Goal: Task Accomplishment & Management: Use online tool/utility

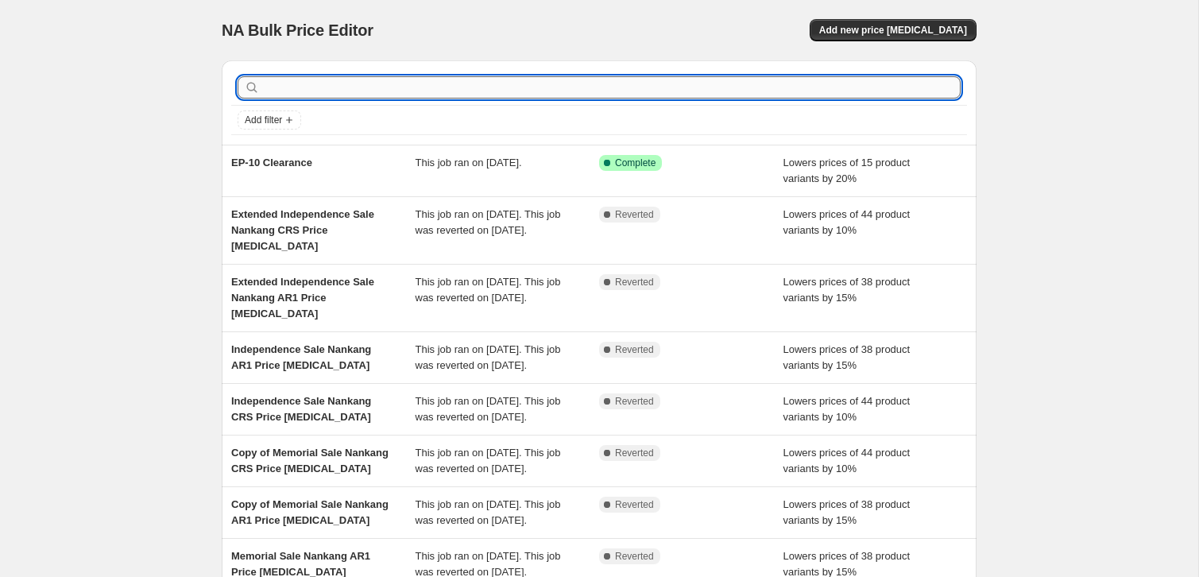
click at [389, 85] on input "text" at bounding box center [612, 87] width 698 height 22
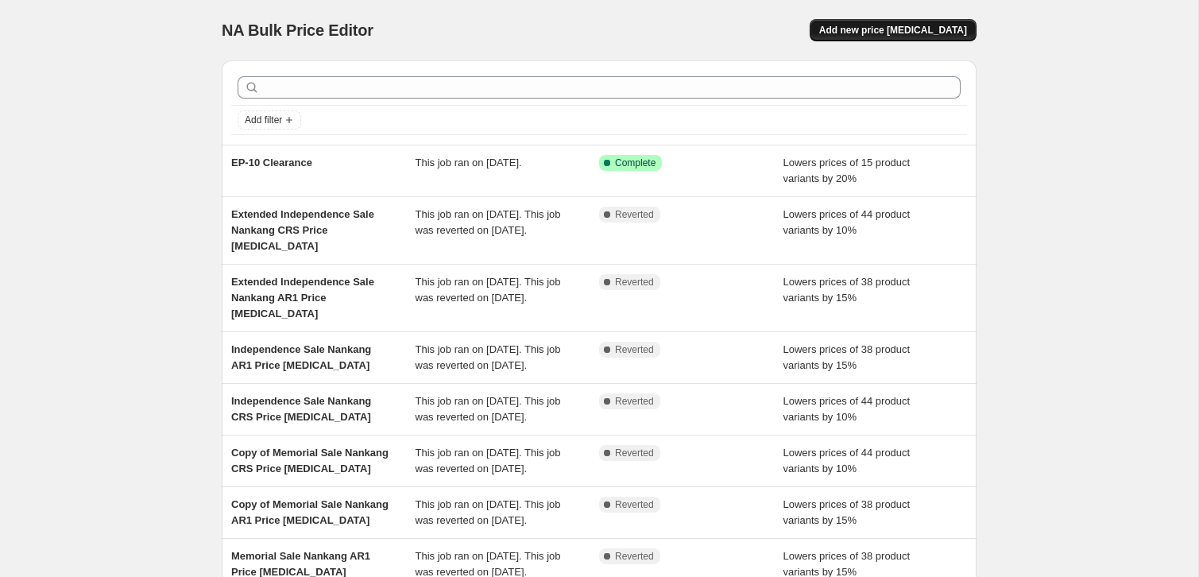
click at [872, 37] on button "Add new price change job" at bounding box center [893, 30] width 167 height 22
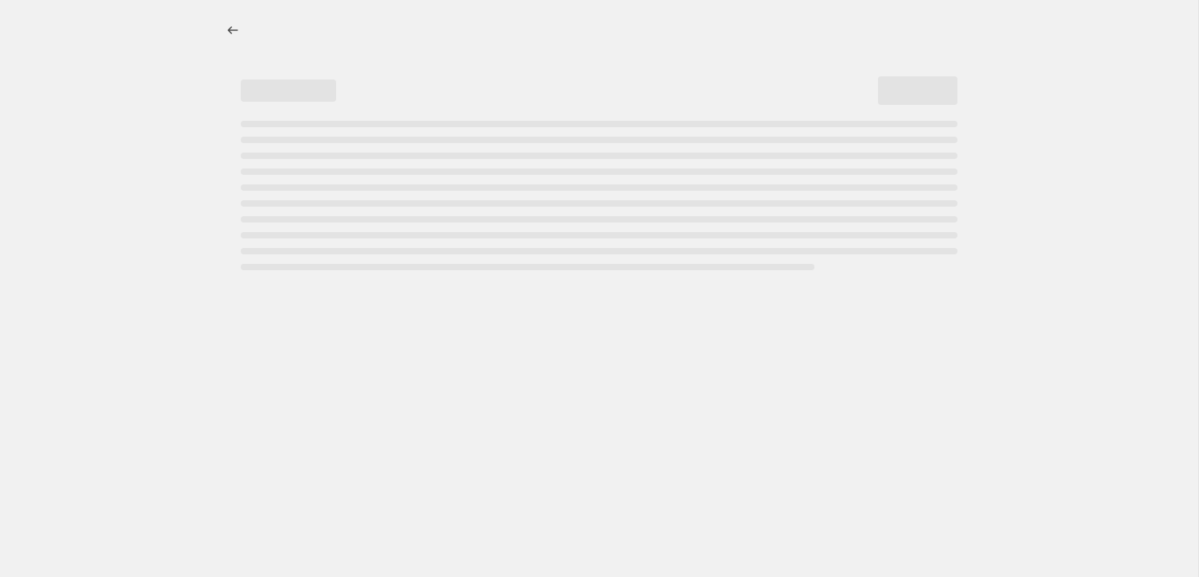
select select "percentage"
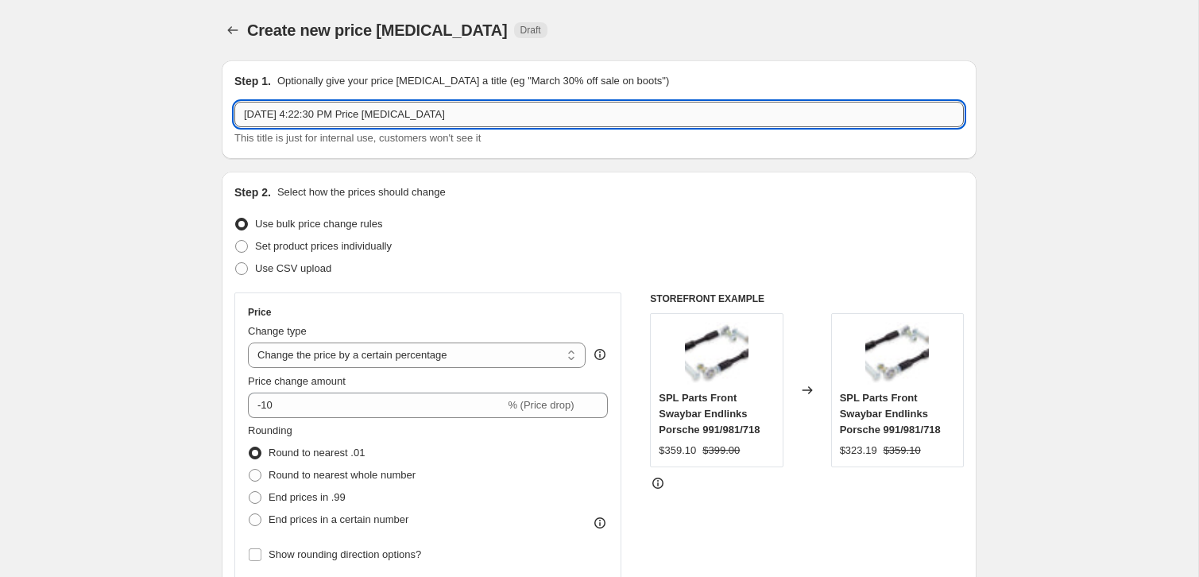
click at [336, 115] on input "Aug 15, 2025, 4:22:30 PM Price change job" at bounding box center [598, 114] width 729 height 25
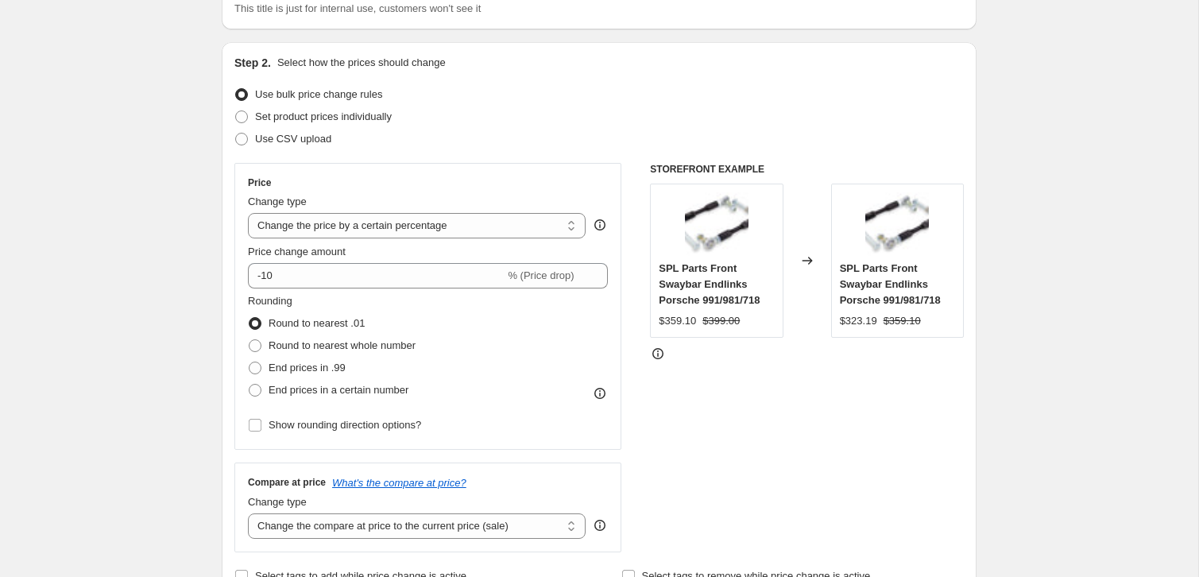
scroll to position [140, 0]
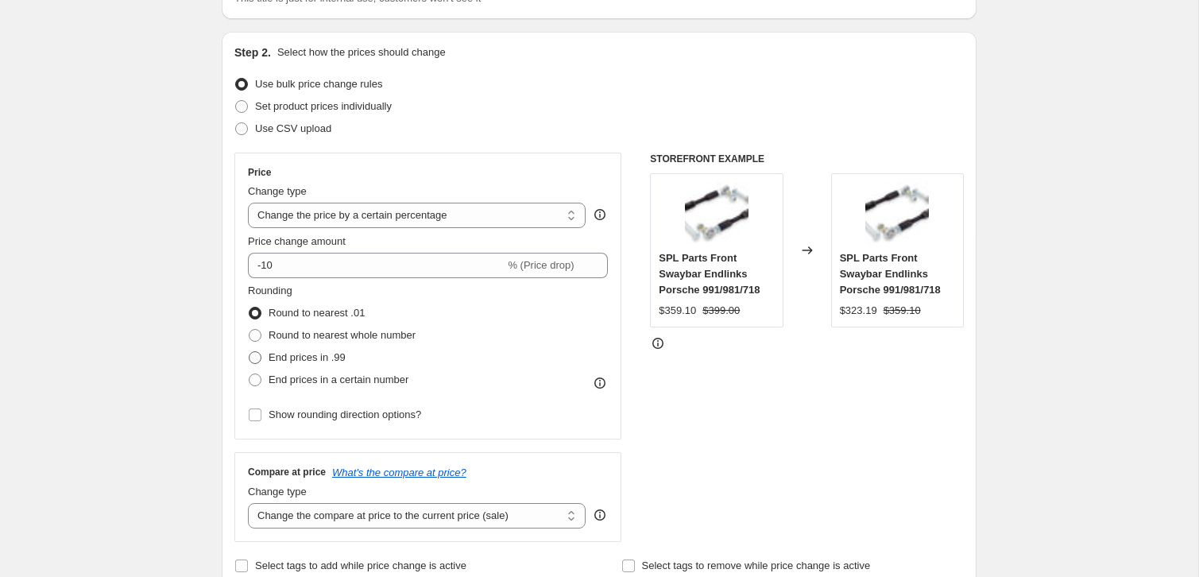
type input "Zamp 15% off Summer Sale"
click at [272, 356] on span "End prices in .99" at bounding box center [307, 357] width 77 height 12
click at [249, 352] on input "End prices in .99" at bounding box center [249, 351] width 1 height 1
radio input "true"
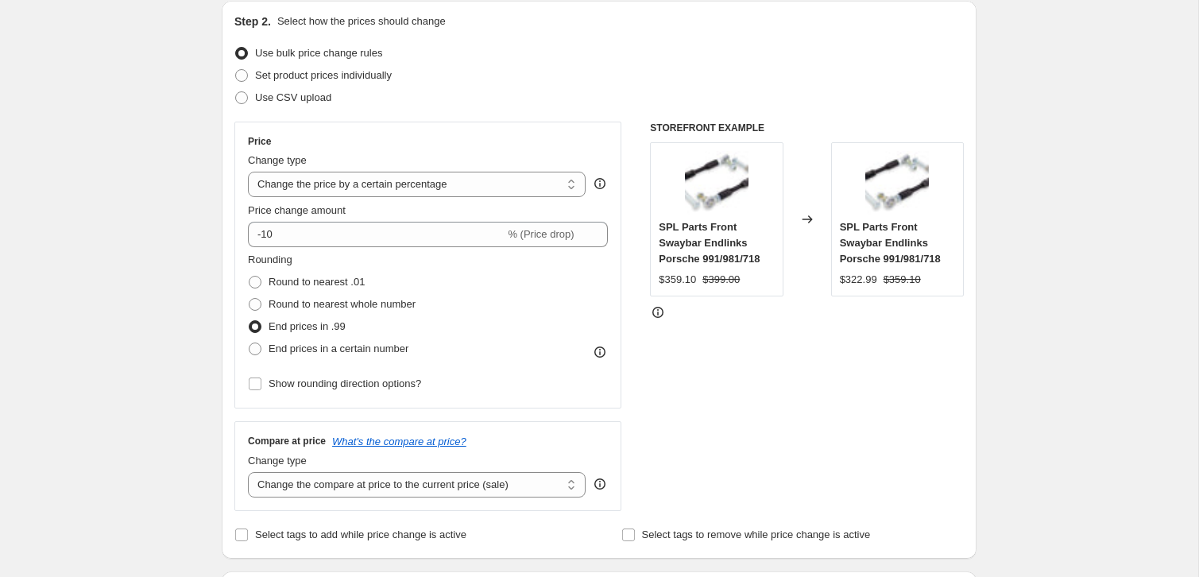
scroll to position [393, 0]
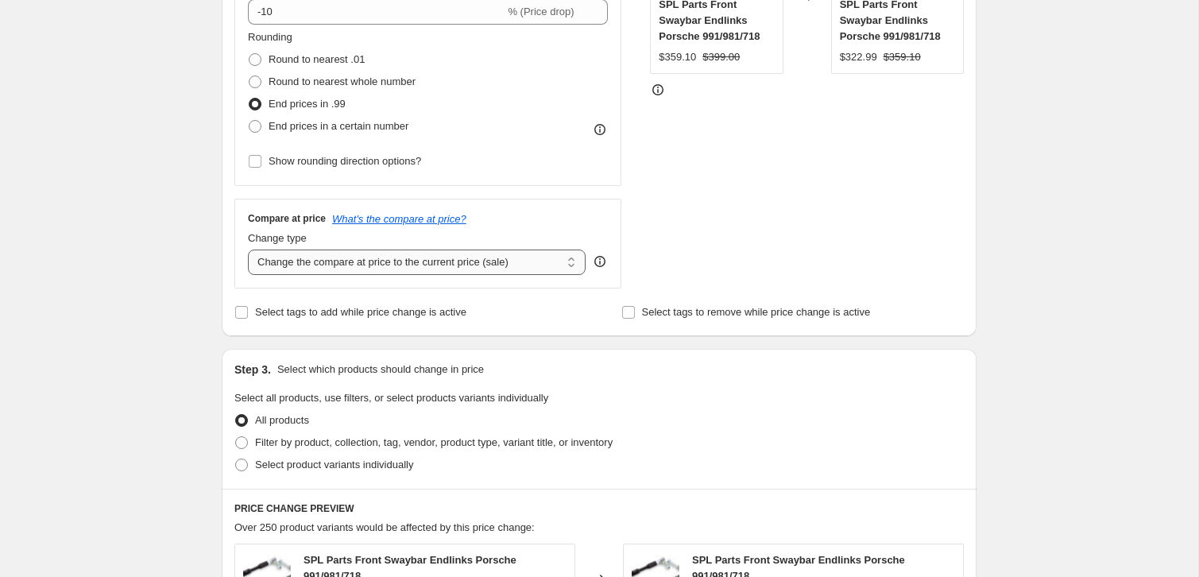
click at [323, 267] on select "Change the compare at price to the current price (sale) Change the compare at p…" at bounding box center [417, 261] width 338 height 25
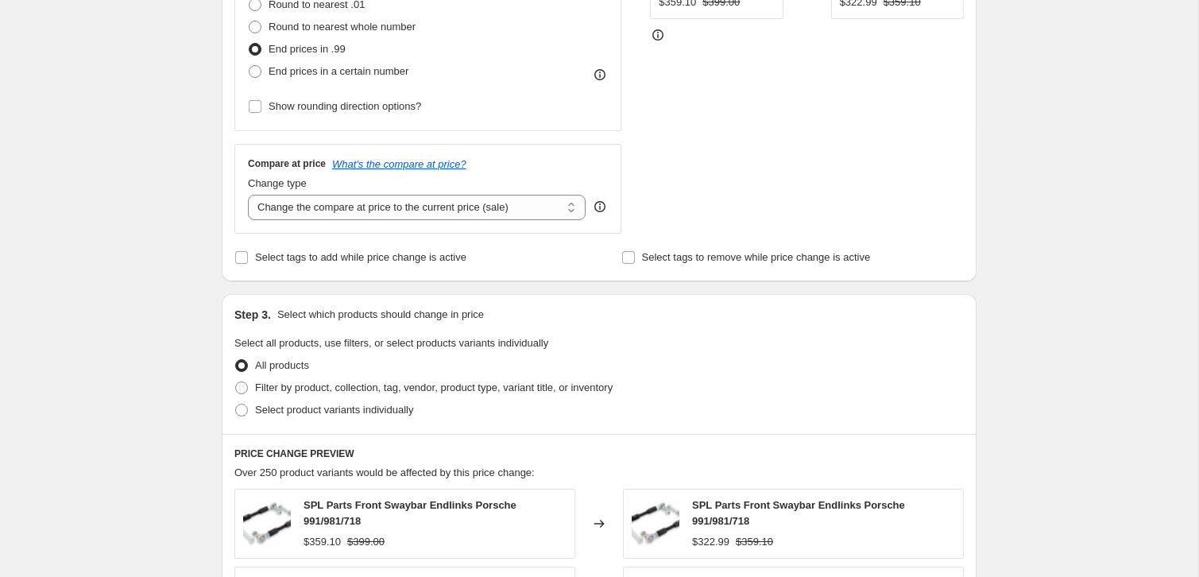
scroll to position [469, 0]
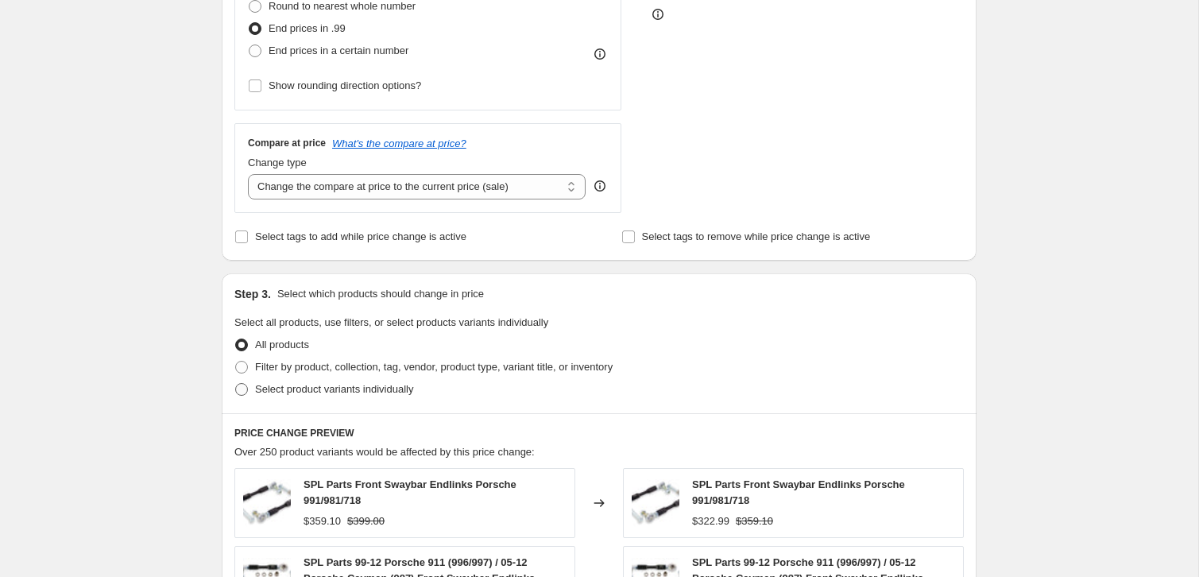
click at [247, 389] on span at bounding box center [241, 389] width 13 height 13
click at [236, 384] on input "Select product variants individually" at bounding box center [235, 383] width 1 height 1
radio input "true"
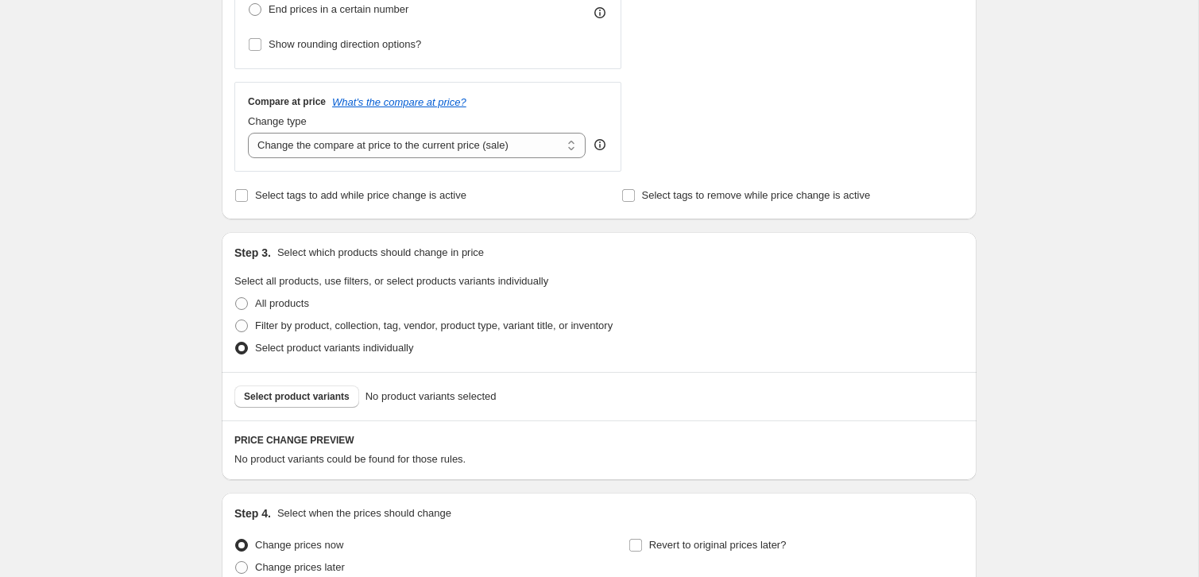
scroll to position [520, 0]
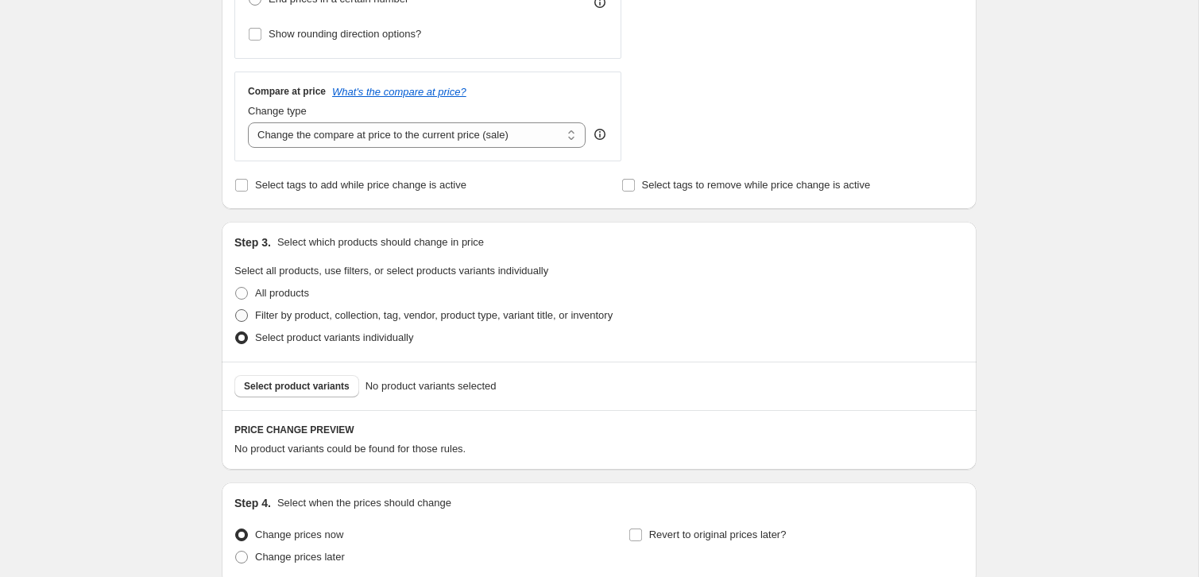
click at [242, 317] on span at bounding box center [241, 315] width 13 height 13
click at [236, 310] on input "Filter by product, collection, tag, vendor, product type, variant title, or inv…" at bounding box center [235, 309] width 1 height 1
radio input "true"
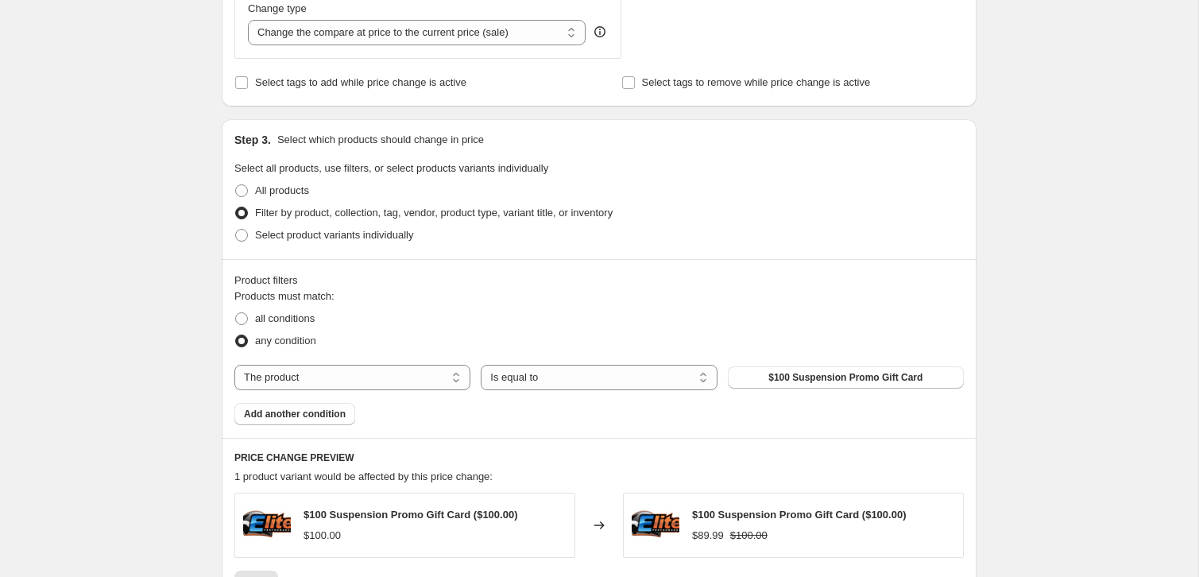
scroll to position [633, 0]
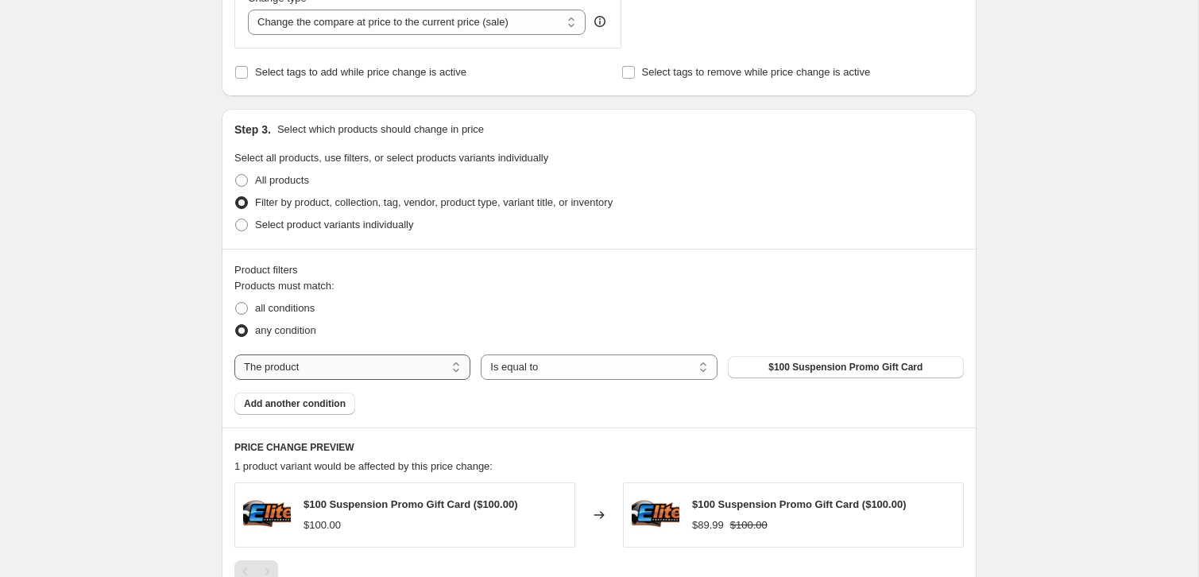
click at [313, 368] on select "The product The product's collection The product's tag The product's vendor The…" at bounding box center [352, 366] width 236 height 25
click at [269, 225] on span "Select product variants individually" at bounding box center [334, 225] width 158 height 12
click at [236, 219] on input "Select product variants individually" at bounding box center [235, 219] width 1 height 1
radio input "true"
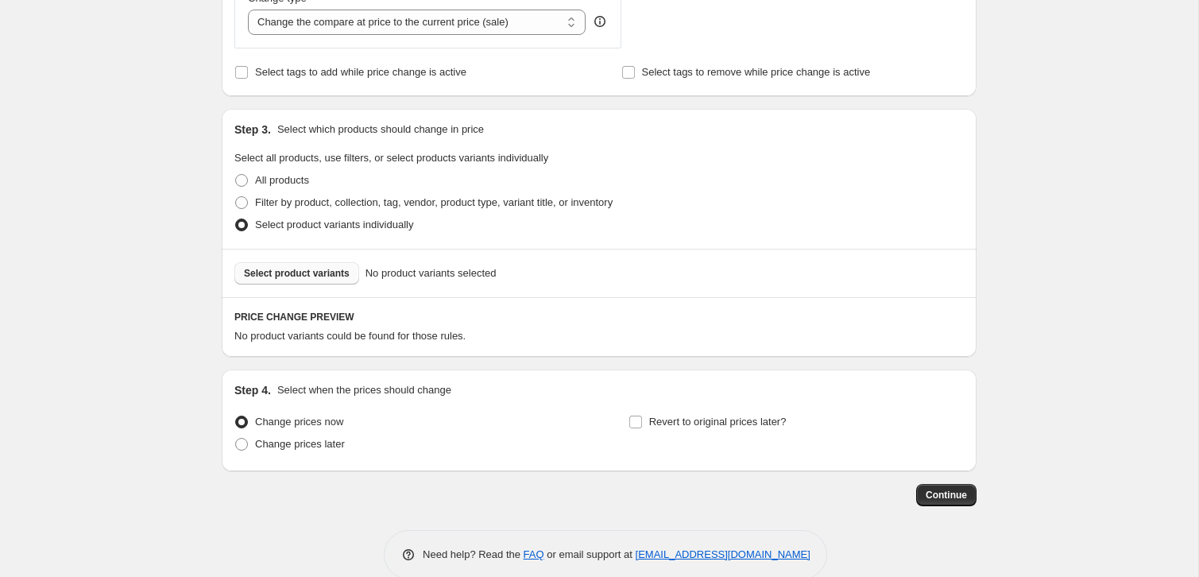
click at [272, 277] on span "Select product variants" at bounding box center [297, 273] width 106 height 13
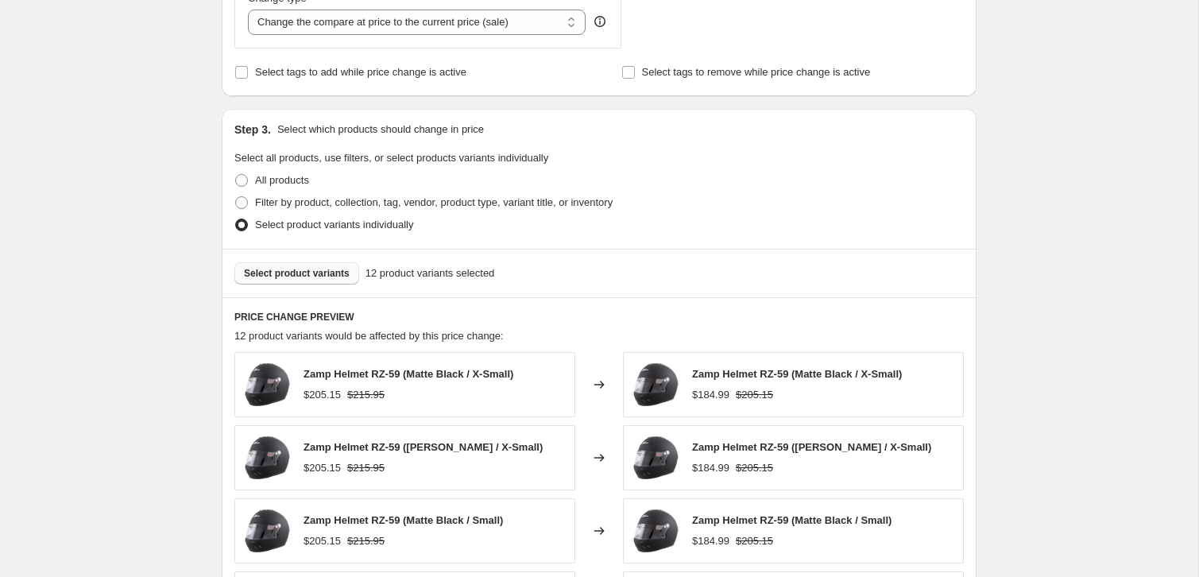
click at [548, 259] on div "Select product variants 12 product variants selected" at bounding box center [599, 273] width 755 height 48
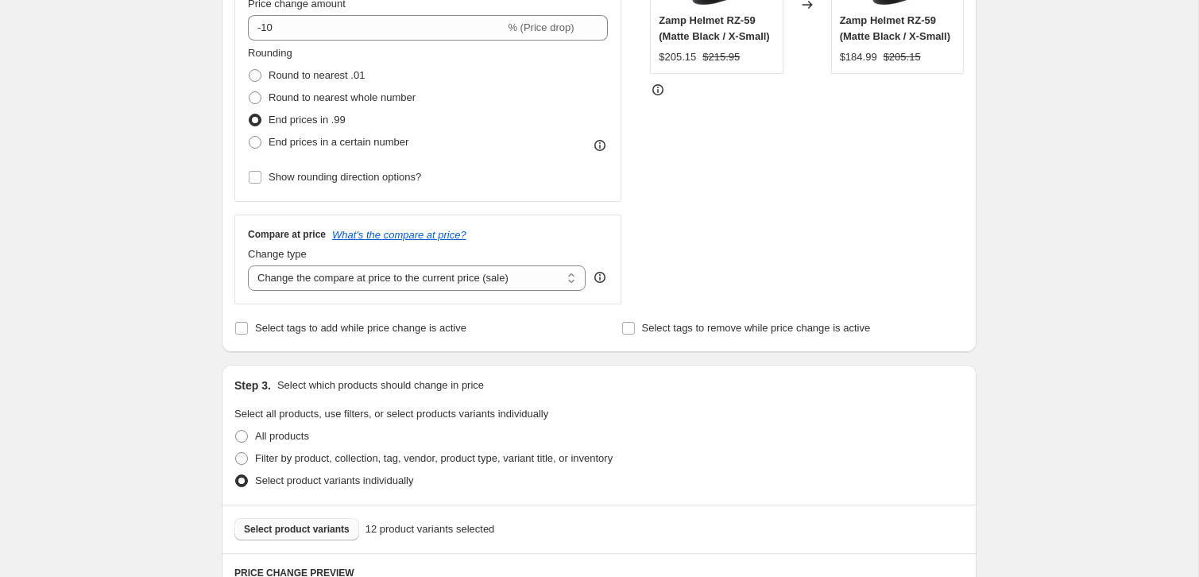
scroll to position [257, 0]
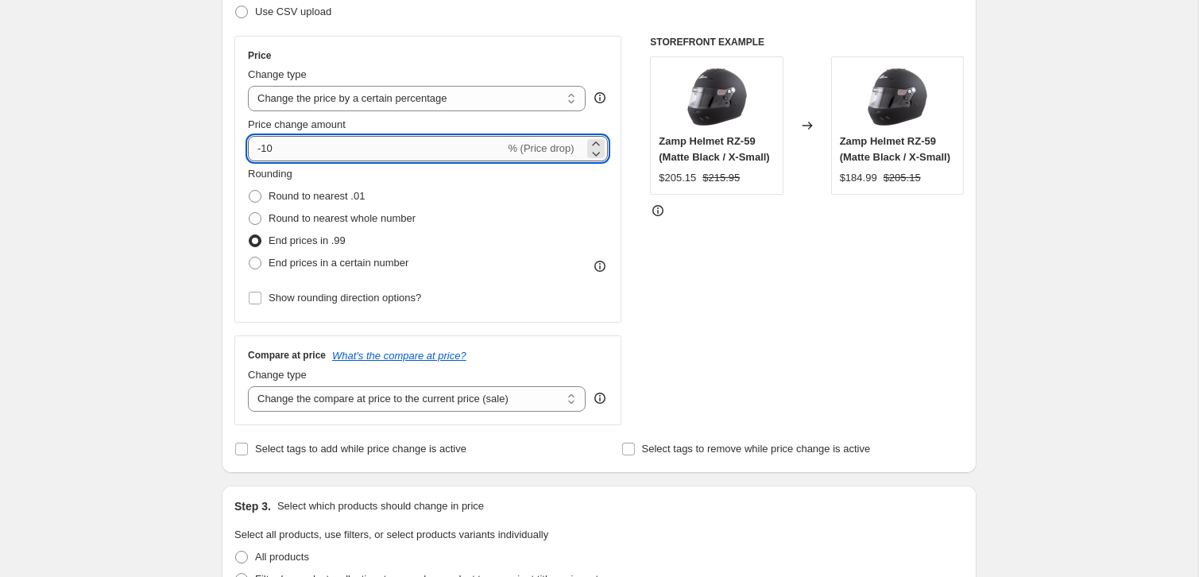
click at [292, 149] on input "-10" at bounding box center [376, 148] width 257 height 25
click at [291, 150] on input "-10" at bounding box center [376, 148] width 257 height 25
drag, startPoint x: 276, startPoint y: 152, endPoint x: 215, endPoint y: 164, distance: 62.5
click at [215, 164] on div "Step 1. Optionally give your price change job a title (eg "March 30% off sale o…" at bounding box center [593, 537] width 768 height 1492
click at [228, 184] on div "Step 2. Select how the prices should change Use bulk price change rules Set pro…" at bounding box center [599, 194] width 755 height 558
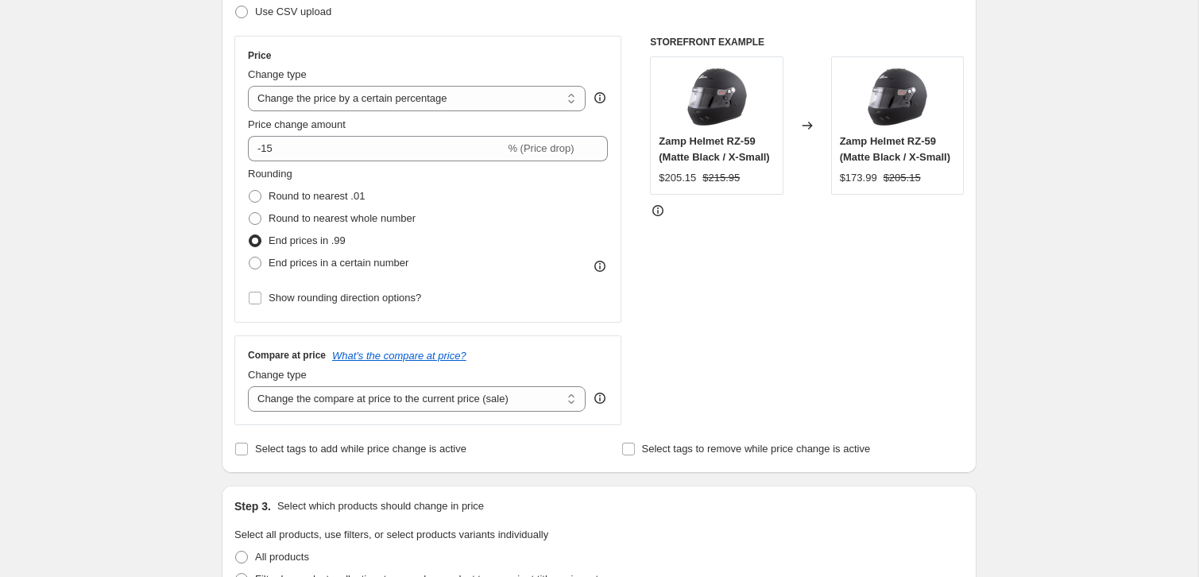
click at [556, 208] on div "Rounding Round to nearest .01 Round to nearest whole number End prices in .99 E…" at bounding box center [428, 220] width 360 height 108
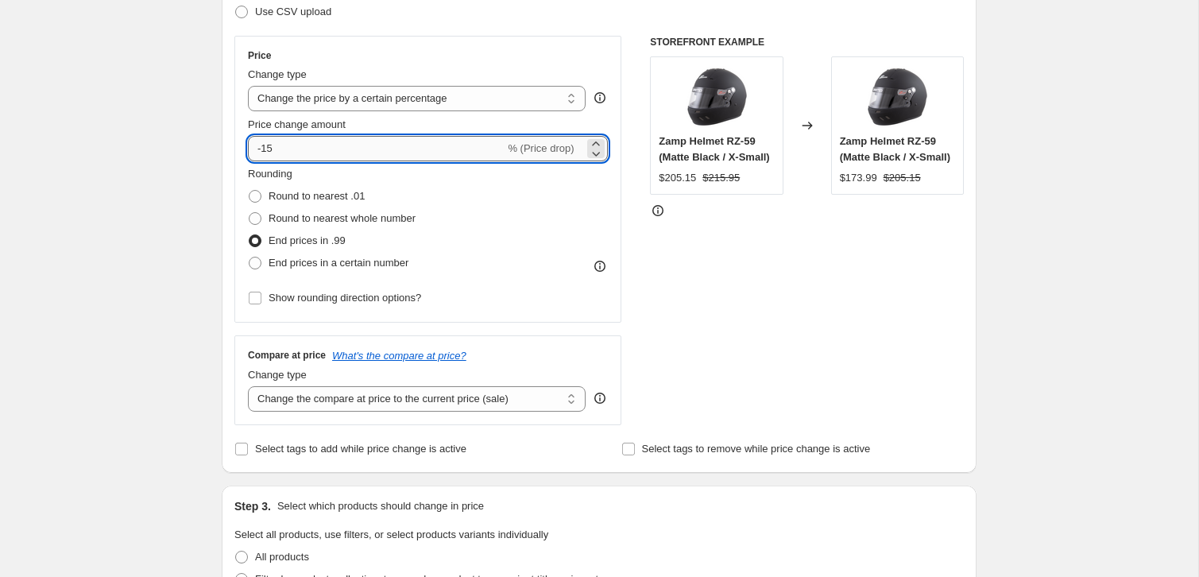
click at [451, 155] on input "-15" at bounding box center [376, 148] width 257 height 25
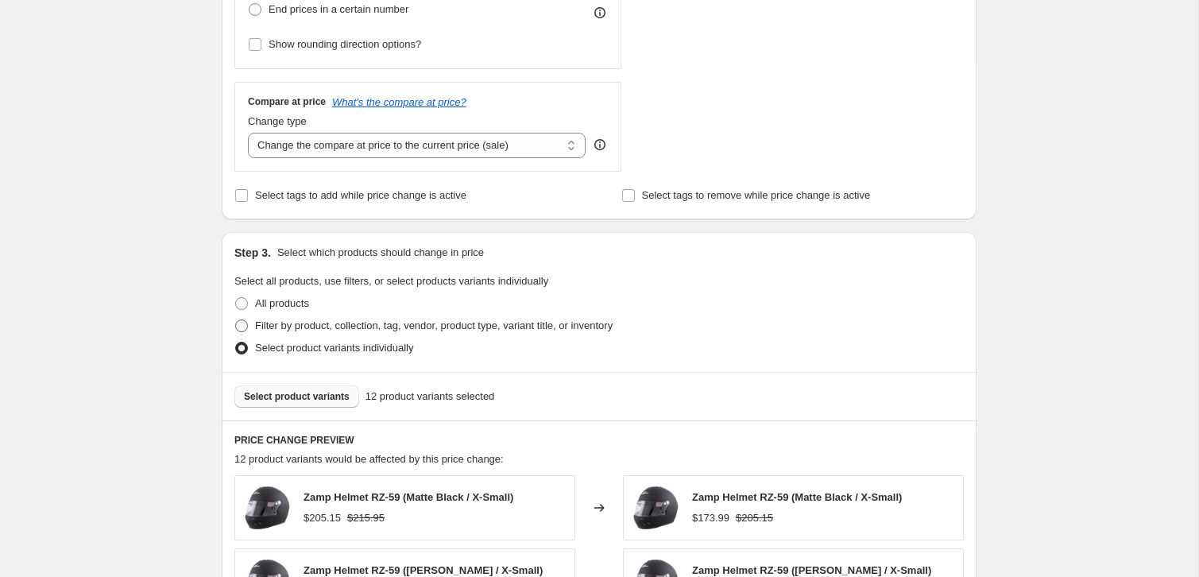
scroll to position [577, 0]
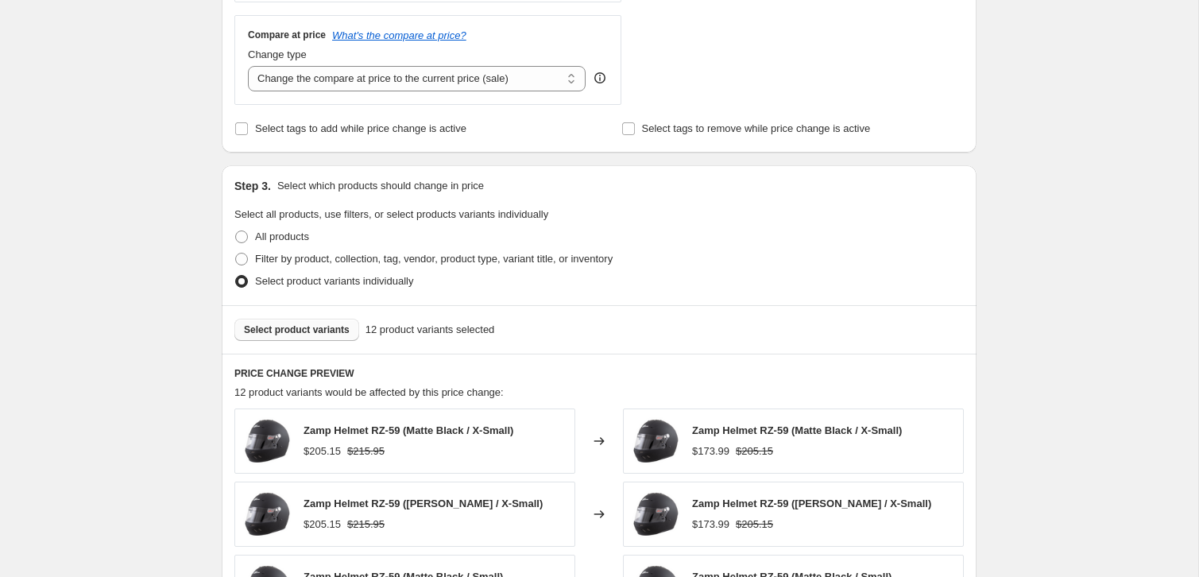
click at [321, 325] on span "Select product variants" at bounding box center [297, 329] width 106 height 13
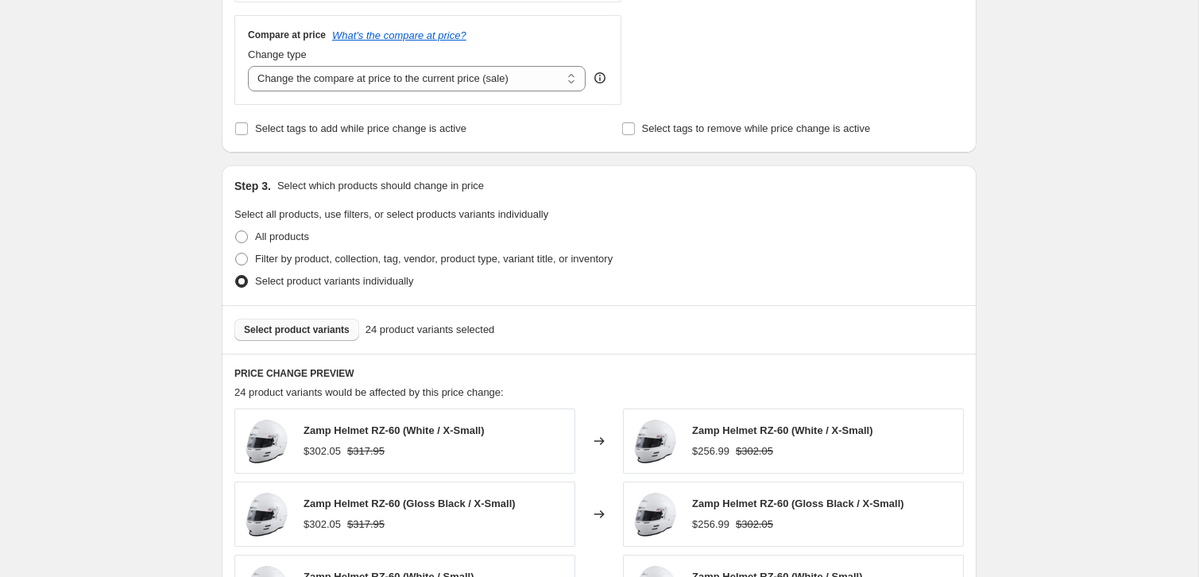
click at [284, 333] on span "Select product variants" at bounding box center [297, 329] width 106 height 13
click at [327, 327] on span "Select product variants" at bounding box center [297, 329] width 106 height 13
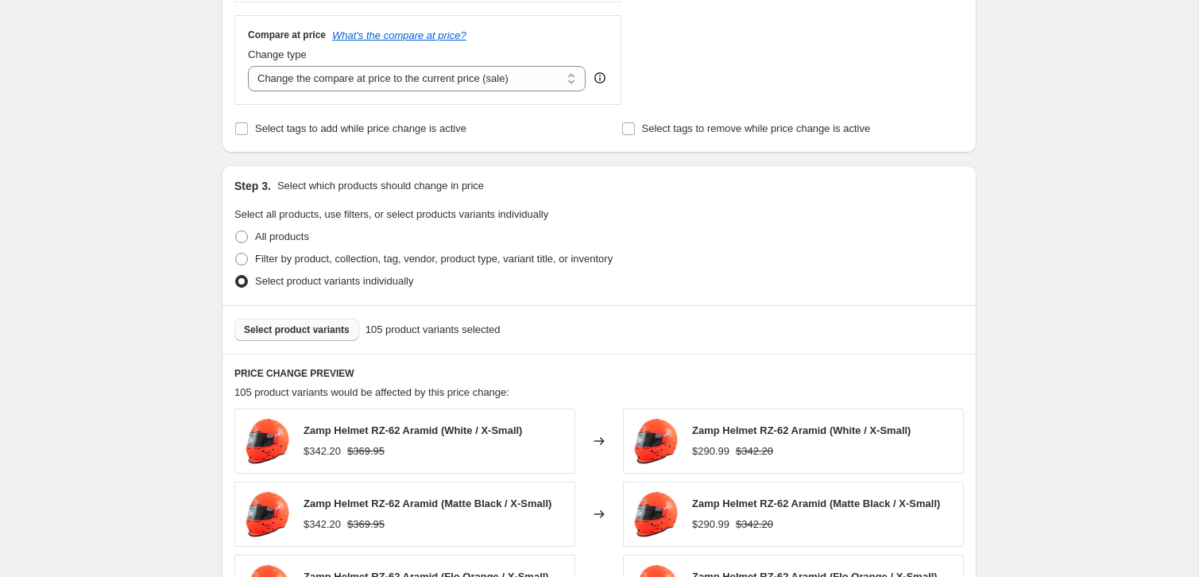
click at [308, 335] on span "Select product variants" at bounding box center [297, 329] width 106 height 13
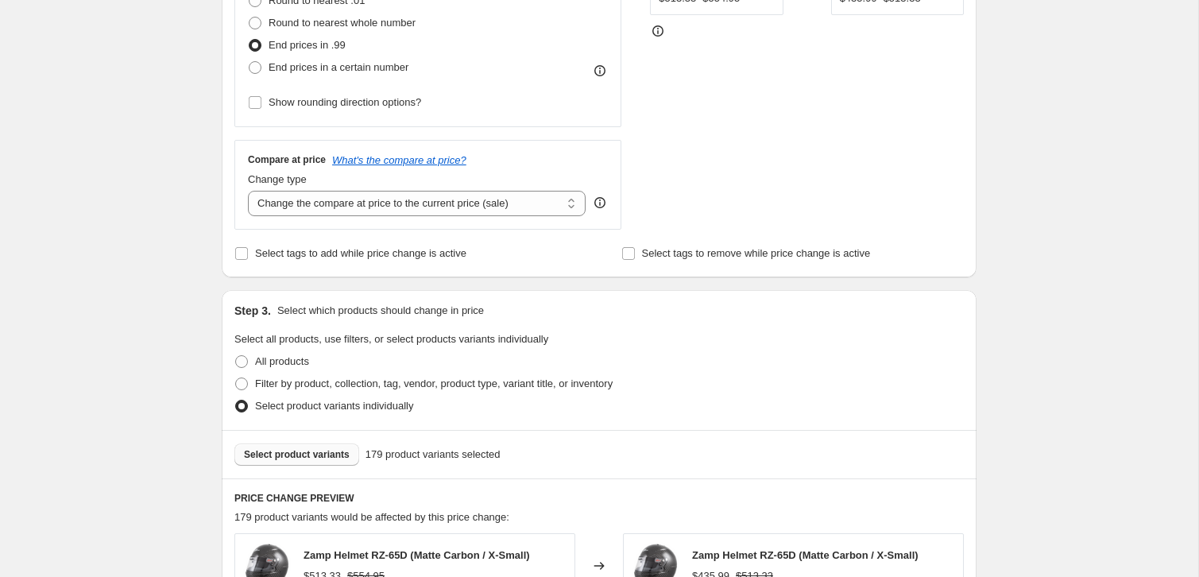
scroll to position [572, 0]
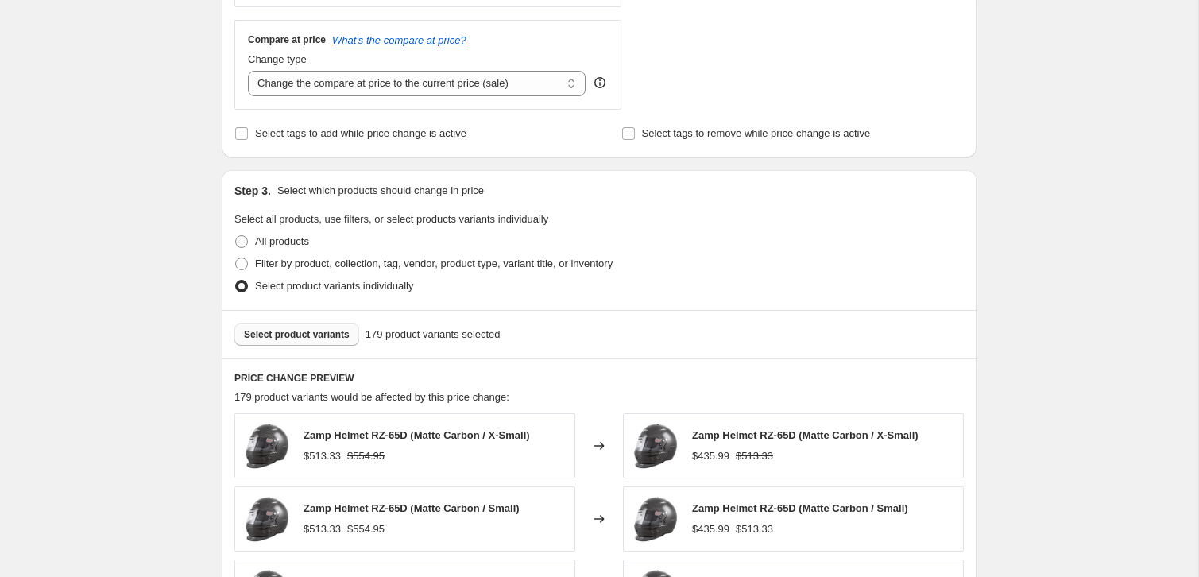
click at [234, 338] on button "Select product variants" at bounding box center [296, 334] width 125 height 22
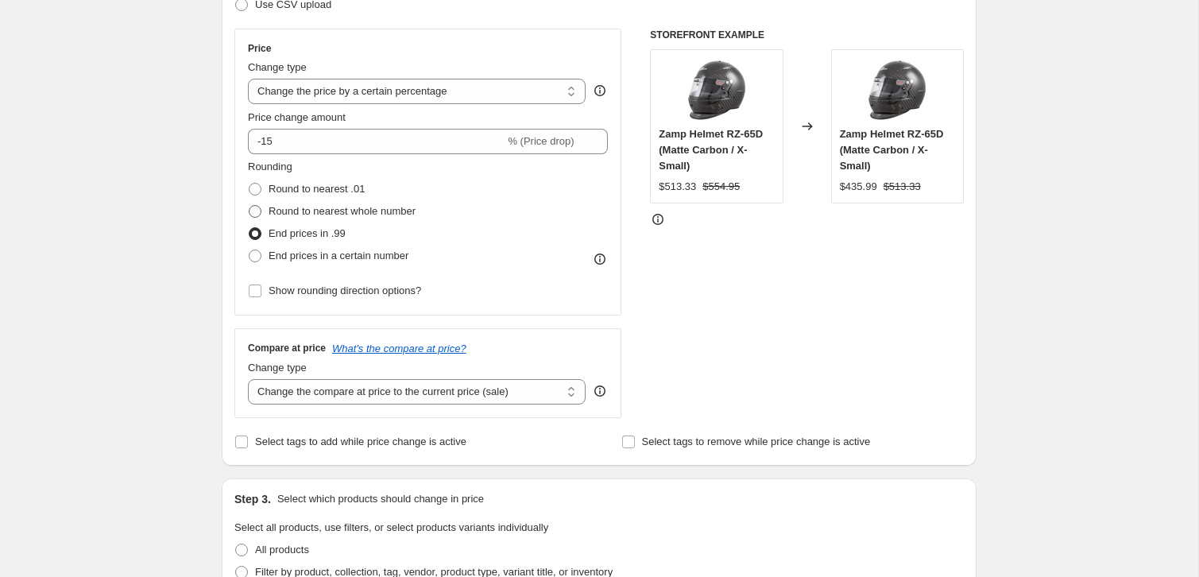
scroll to position [252, 0]
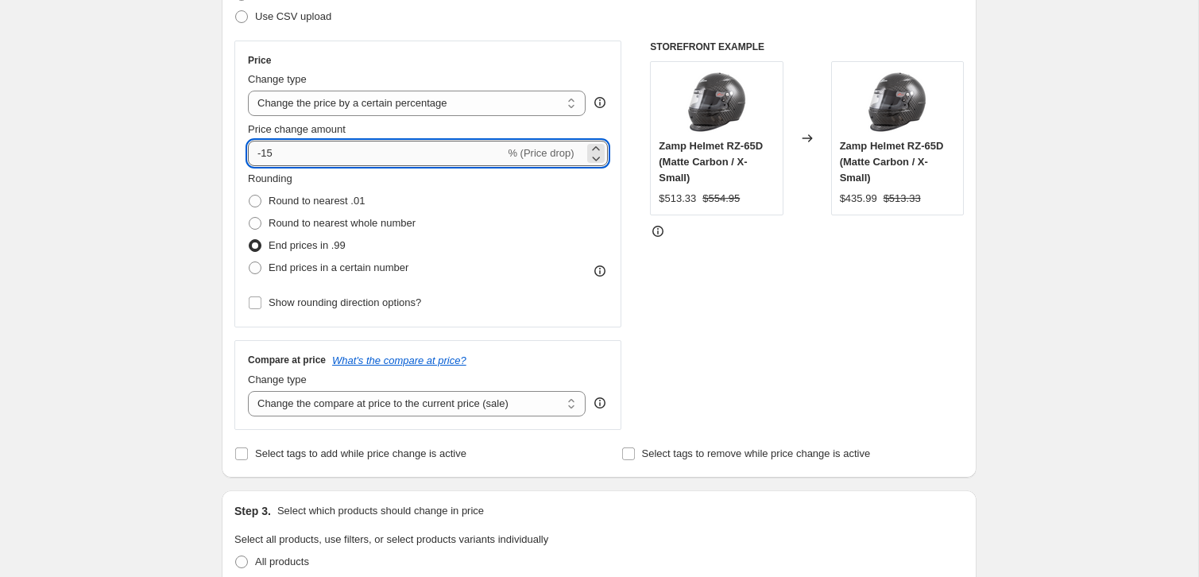
click at [309, 141] on input "-15" at bounding box center [376, 153] width 257 height 25
click at [308, 146] on input "-15" at bounding box center [376, 153] width 257 height 25
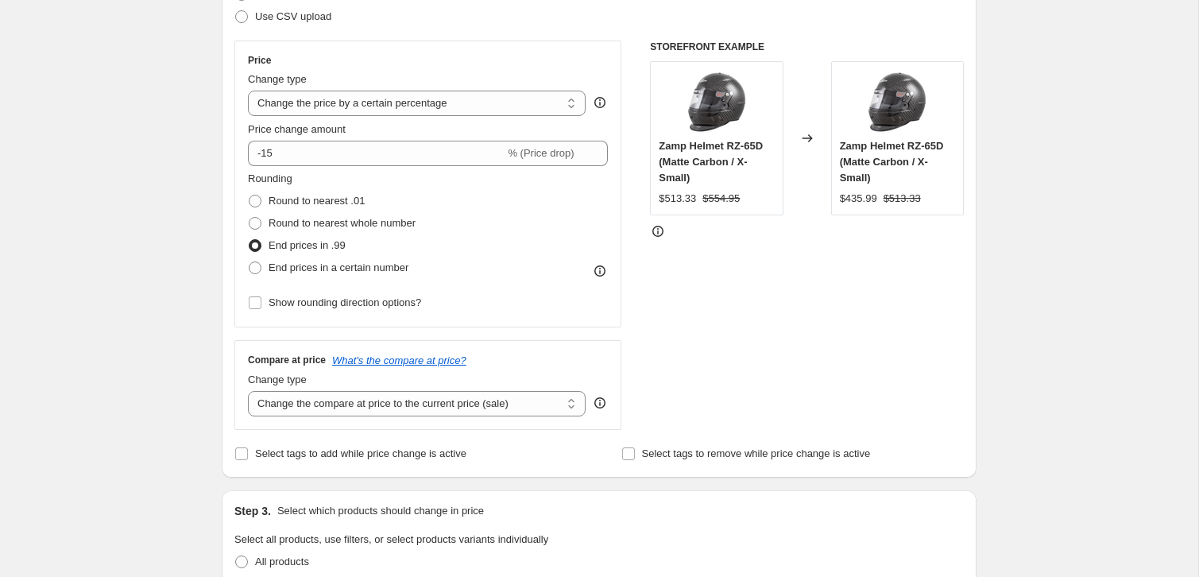
click at [206, 239] on div "Create new price change job. This page is ready Create new price change job Dra…" at bounding box center [599, 566] width 793 height 1637
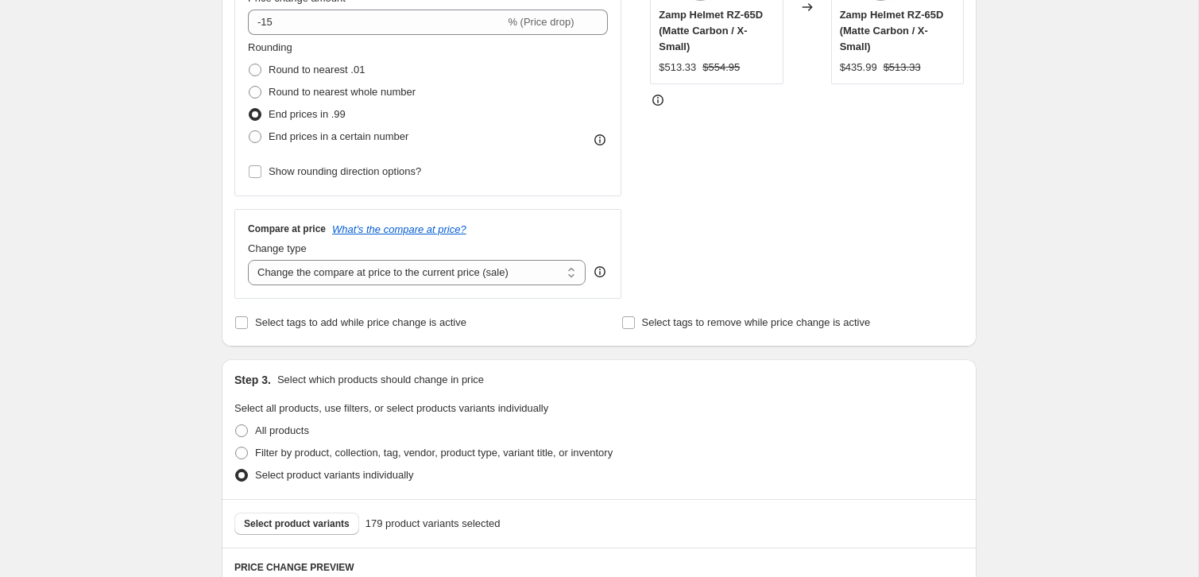
scroll to position [362, 0]
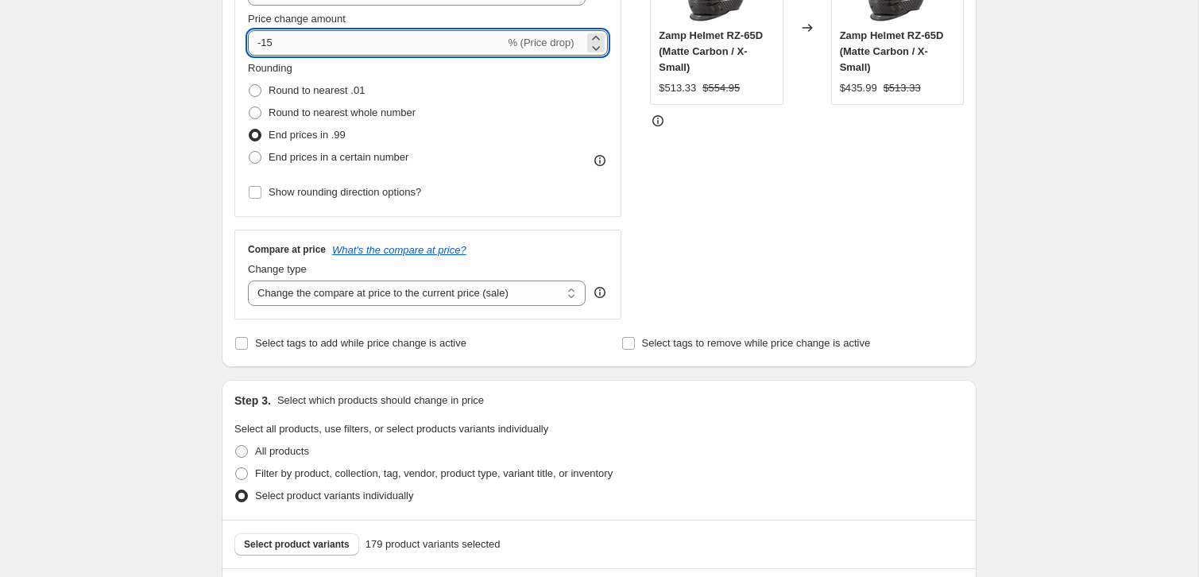
click at [281, 43] on input "-15" at bounding box center [376, 42] width 257 height 25
click at [281, 42] on input "-15" at bounding box center [376, 42] width 257 height 25
type input "2"
type input "-20"
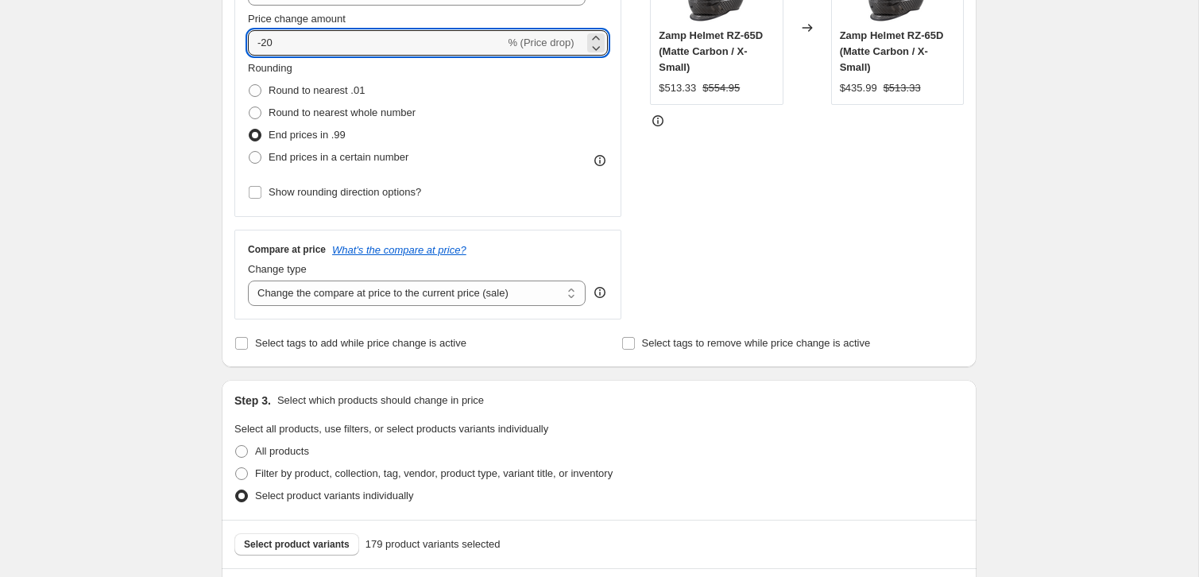
click at [159, 139] on div "Create new price change job. This page is ready Create new price change job Dra…" at bounding box center [599, 456] width 1198 height 1637
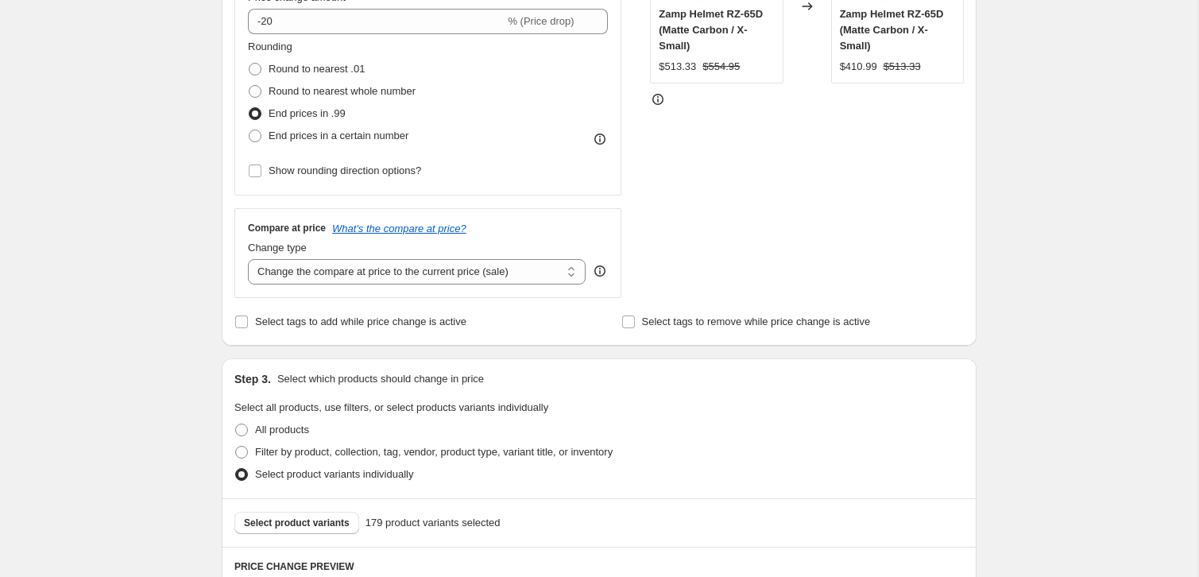
scroll to position [0, 0]
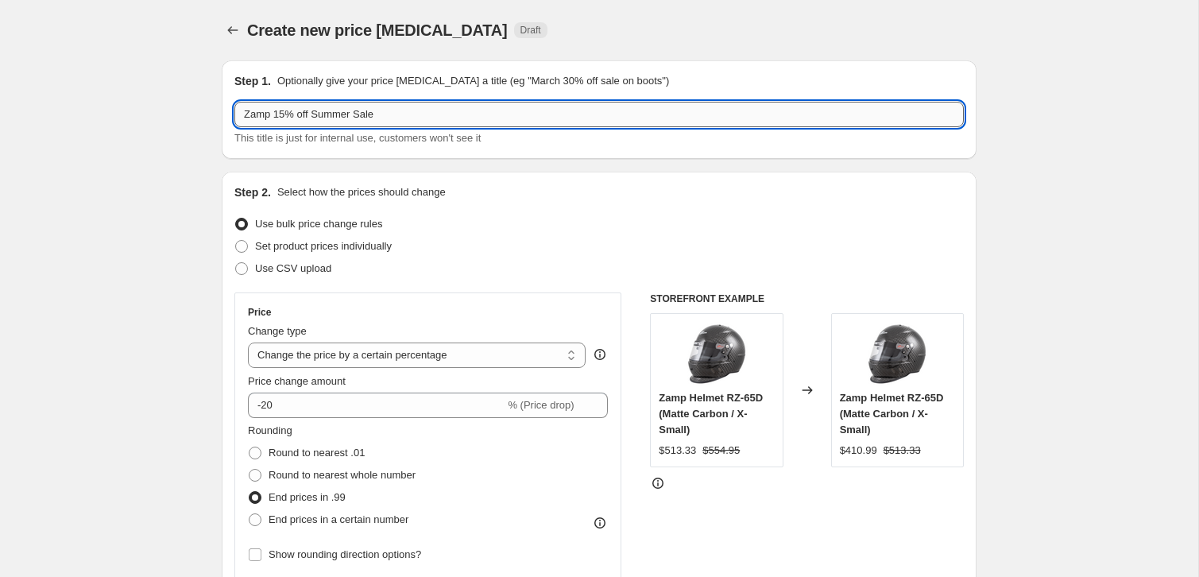
drag, startPoint x: 287, startPoint y: 117, endPoint x: 277, endPoint y: 120, distance: 10.8
click at [277, 120] on input "Zamp 15% off Summer Sale" at bounding box center [598, 114] width 729 height 25
type input "Zamp 20% off Summer Sale"
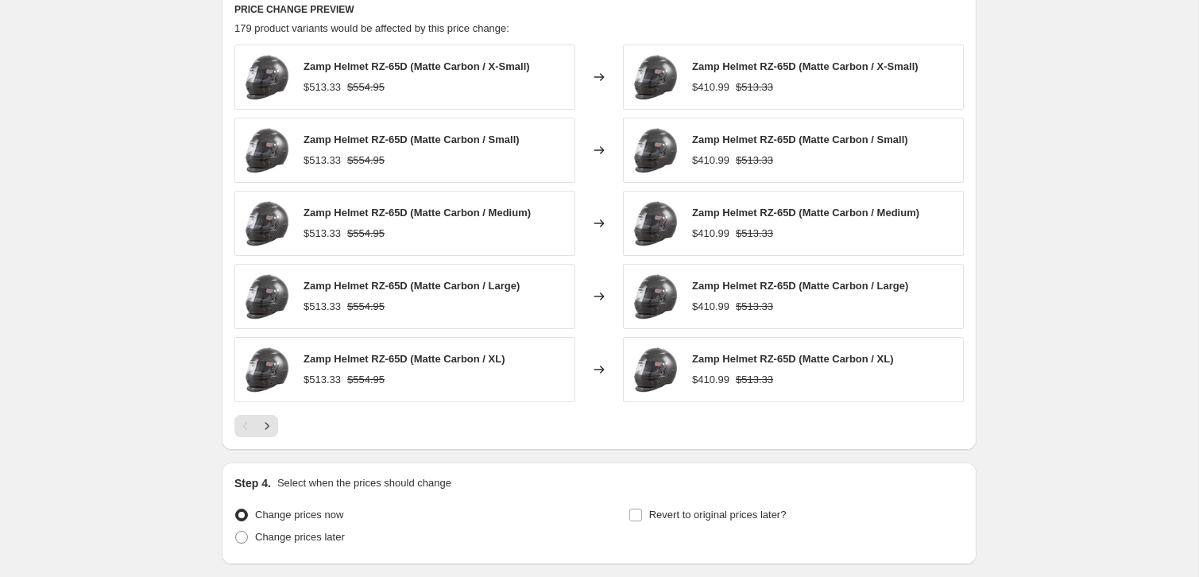
scroll to position [1060, 0]
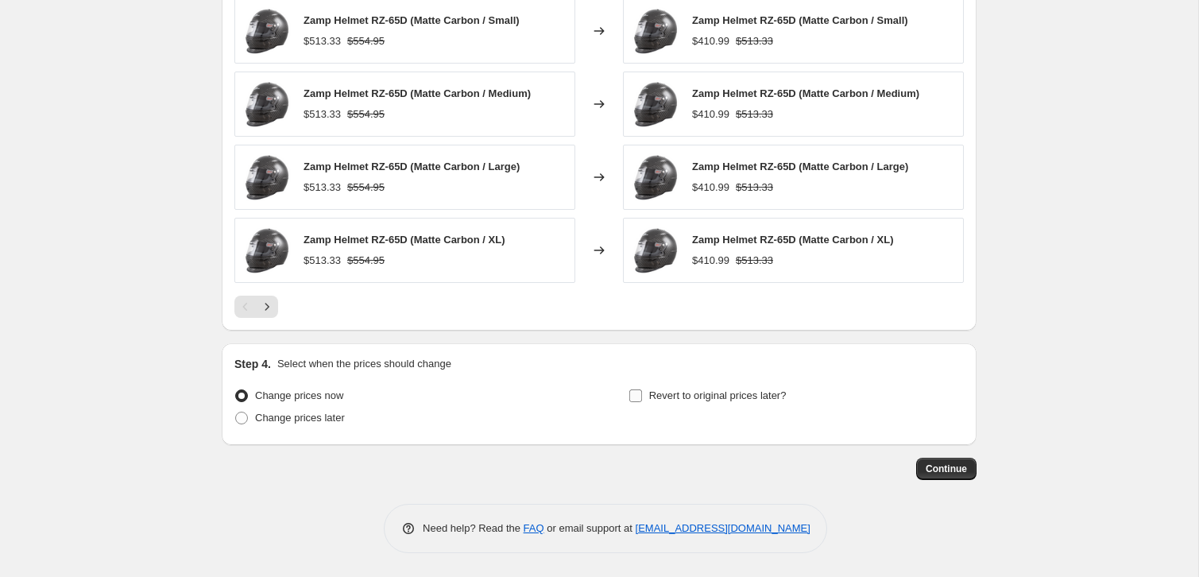
click at [709, 399] on span "Revert to original prices later?" at bounding box center [717, 395] width 137 height 12
click at [642, 399] on input "Revert to original prices later?" at bounding box center [635, 395] width 13 height 13
checkbox input "true"
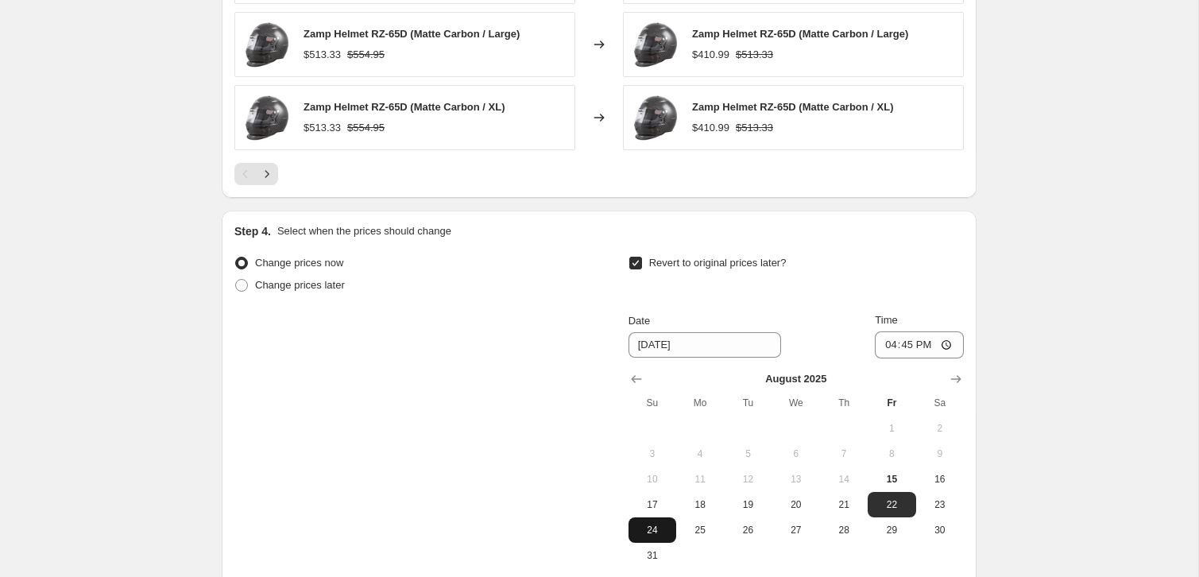
scroll to position [1357, 0]
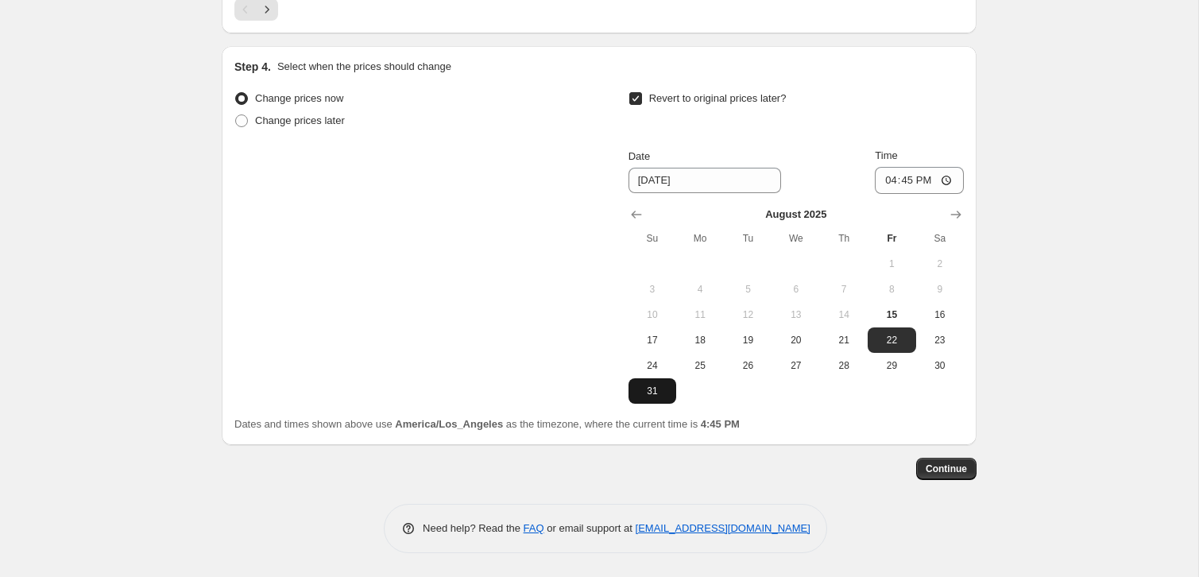
click at [648, 400] on button "31" at bounding box center [653, 390] width 48 height 25
type input "[DATE]"
click at [891, 182] on input "16:45" at bounding box center [919, 180] width 89 height 27
type input "23:59"
click at [961, 474] on span "Continue" at bounding box center [946, 468] width 41 height 13
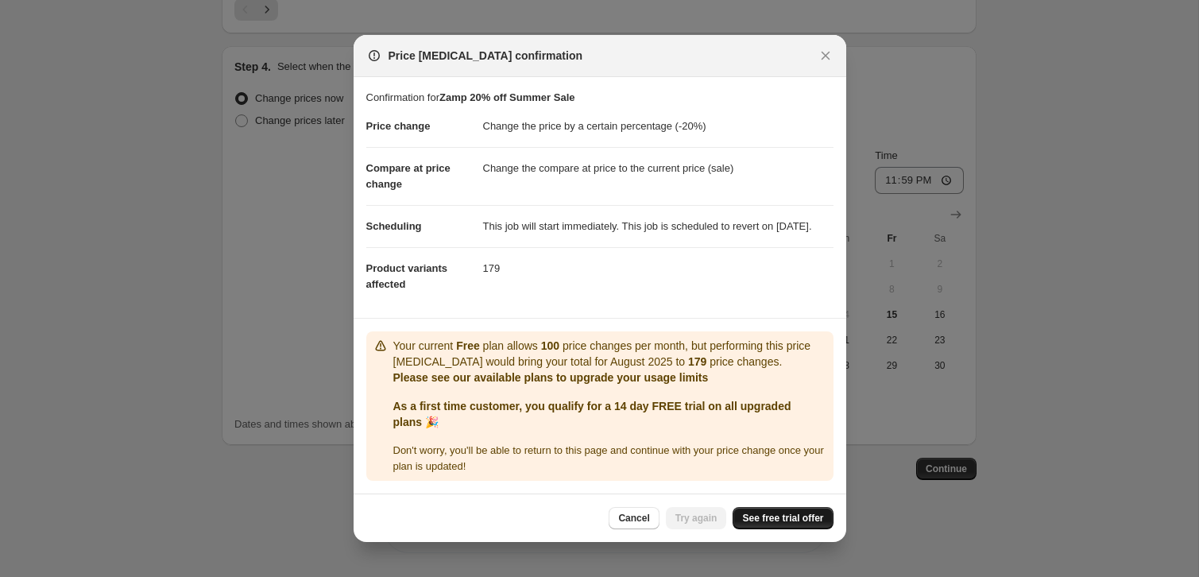
click at [760, 529] on link "See free trial offer" at bounding box center [783, 518] width 100 height 22
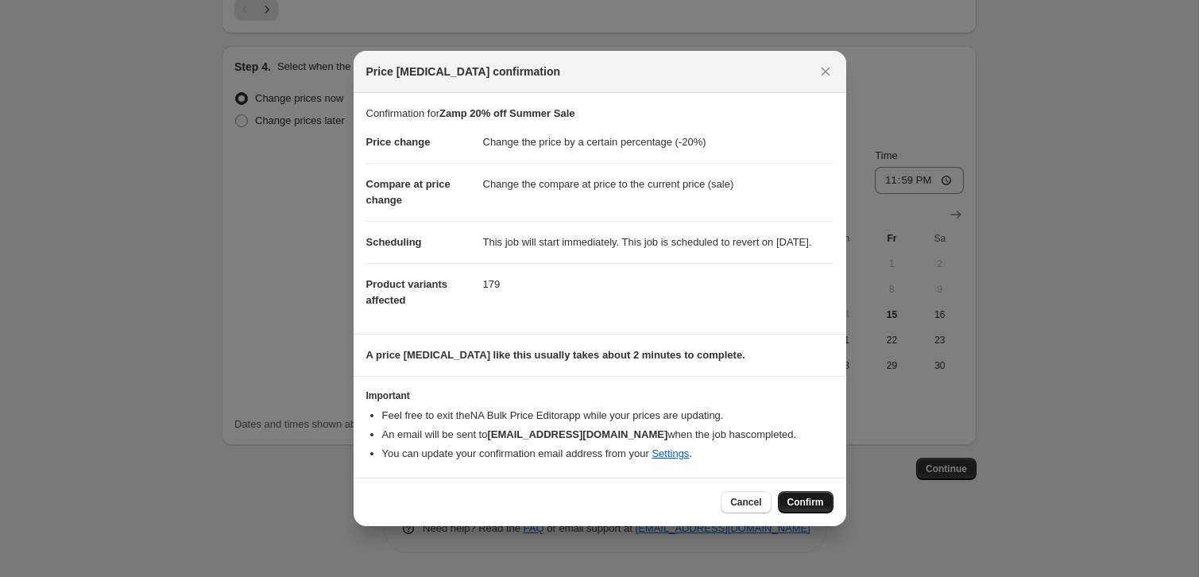
click at [804, 509] on span "Confirm" at bounding box center [805, 502] width 37 height 13
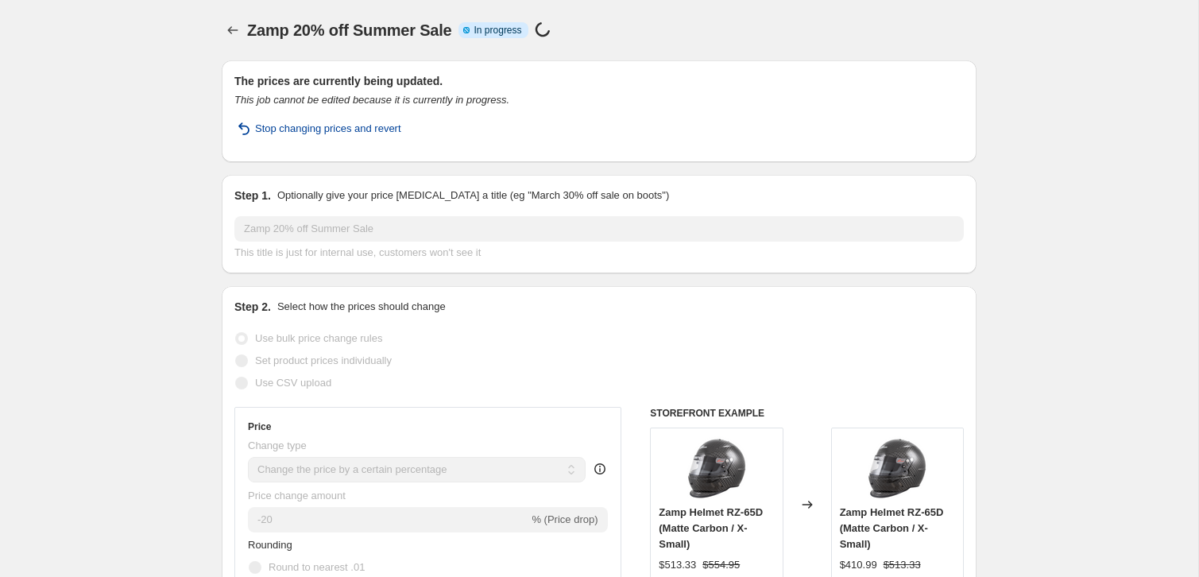
click at [255, 135] on span "Stop changing prices and revert" at bounding box center [328, 129] width 146 height 16
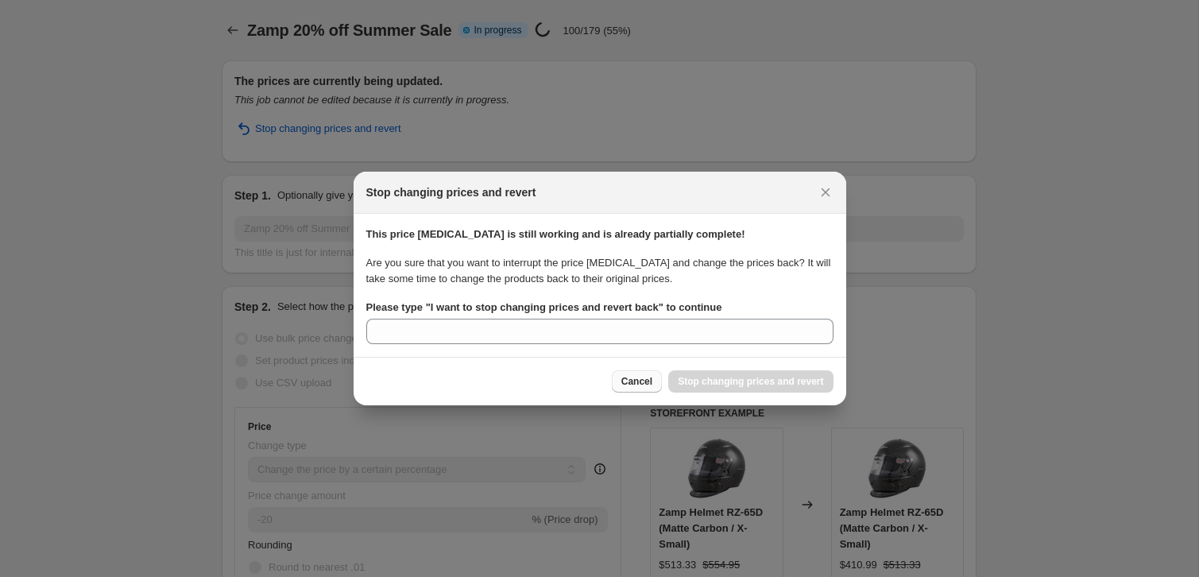
click at [637, 378] on span "Cancel" at bounding box center [636, 381] width 31 height 13
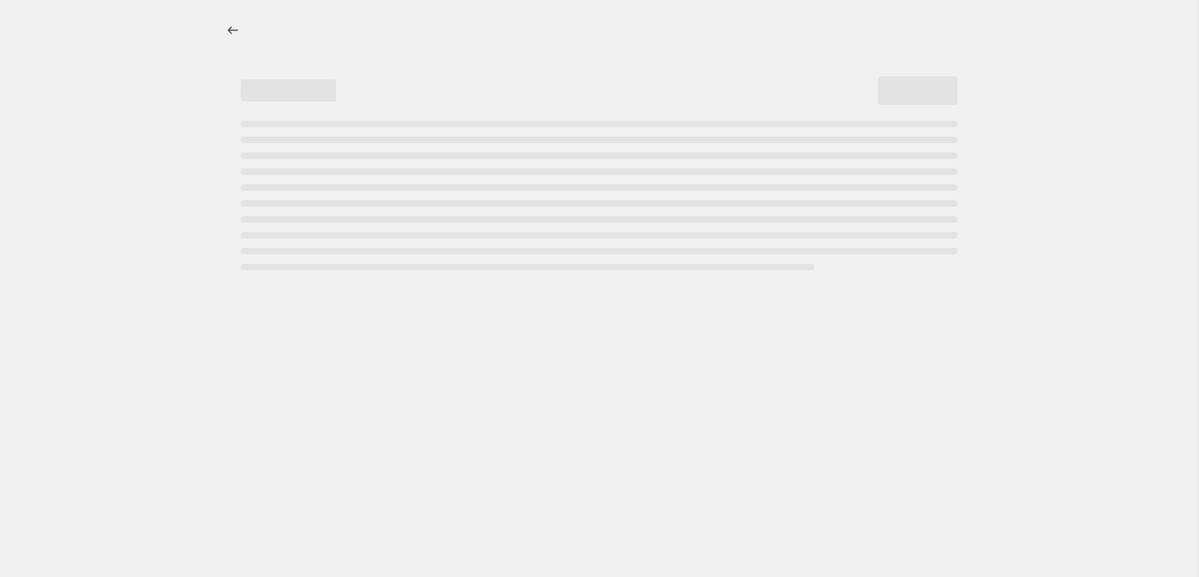
select select "percentage"
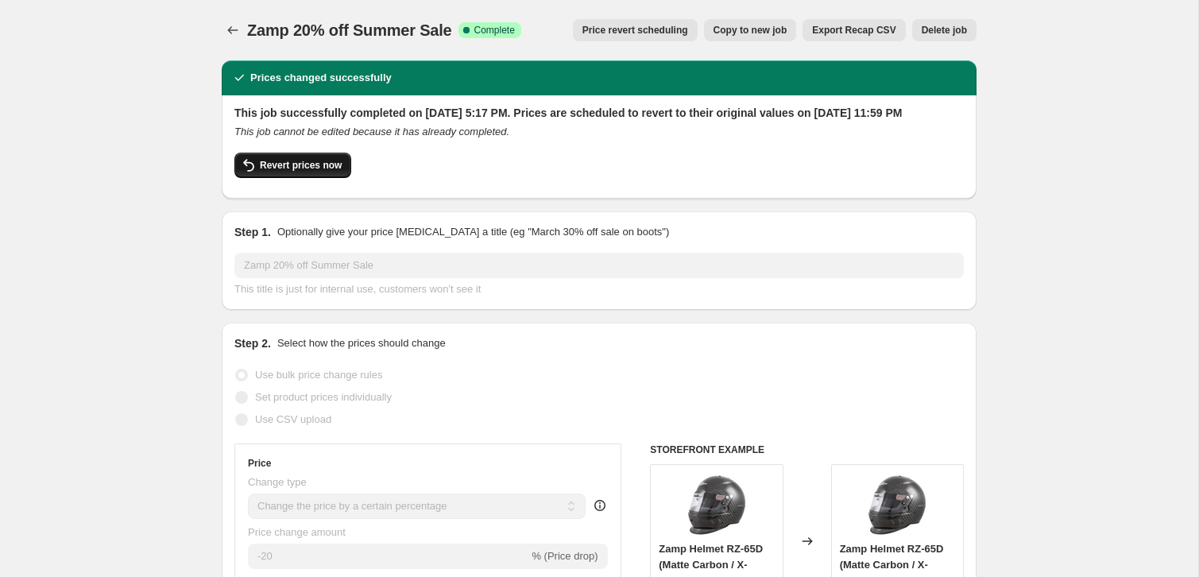
click at [325, 172] on span "Revert prices now" at bounding box center [301, 165] width 82 height 13
checkbox input "false"
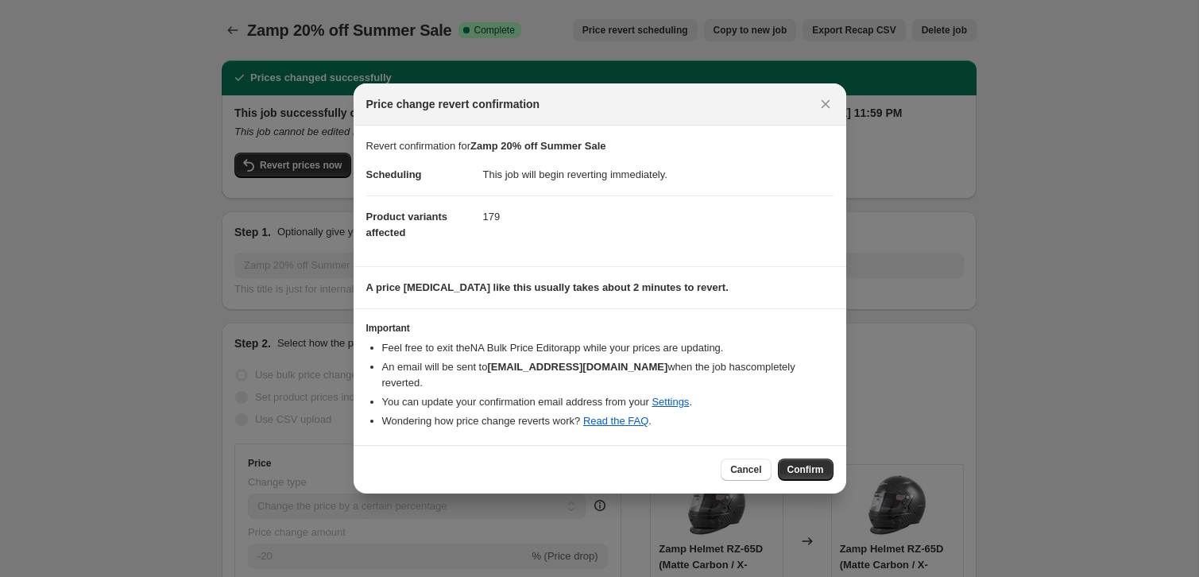
click at [803, 455] on div "Cancel Confirm" at bounding box center [600, 469] width 493 height 48
click at [821, 470] on span "Confirm" at bounding box center [805, 469] width 37 height 13
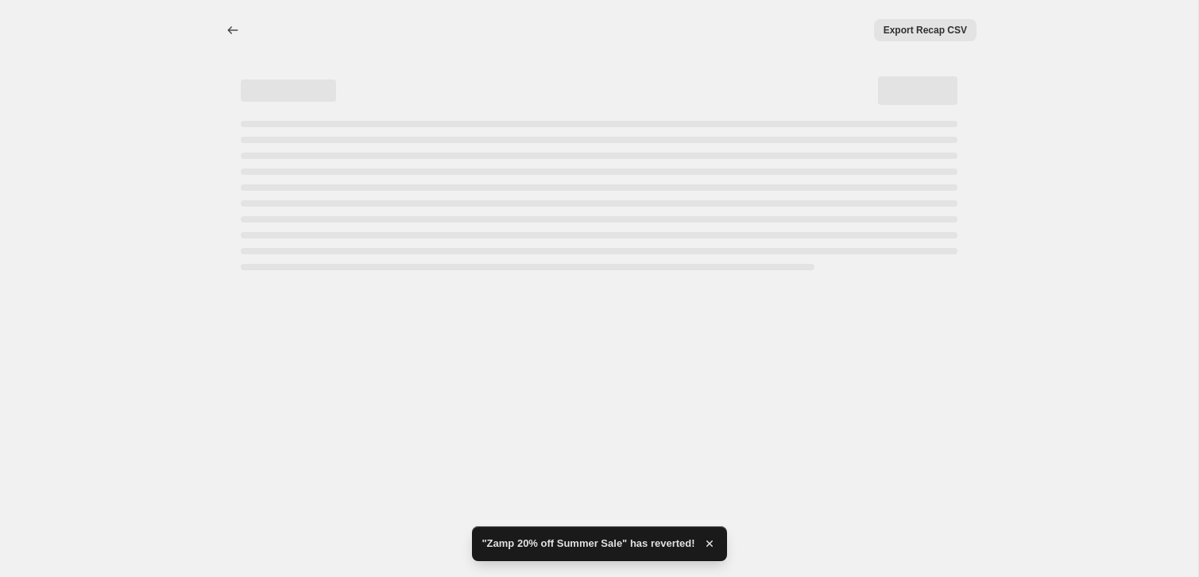
select select "percentage"
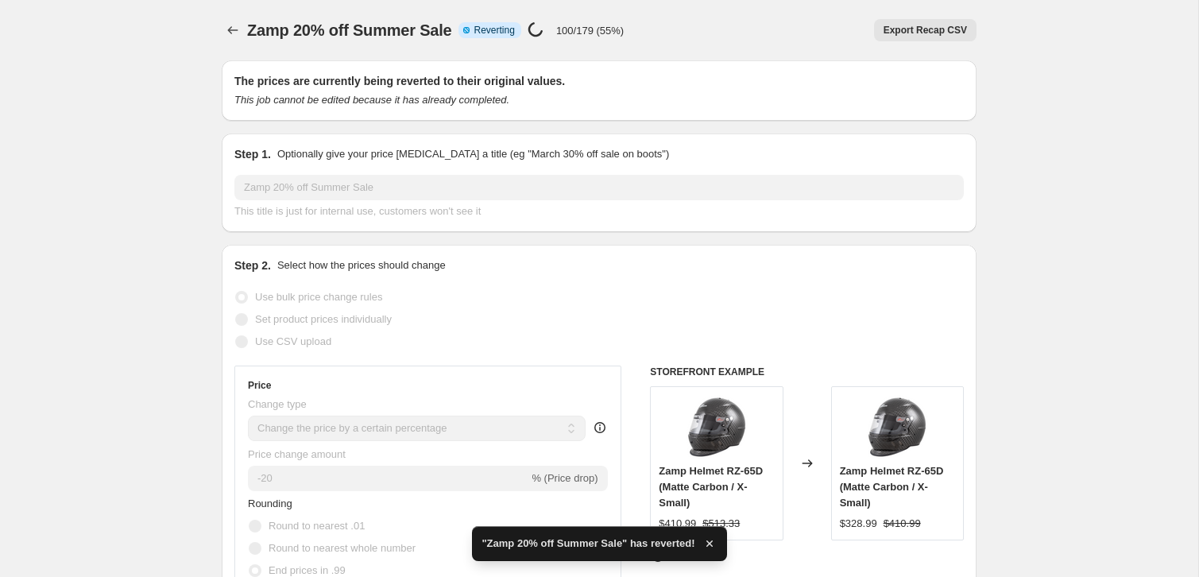
checkbox input "true"
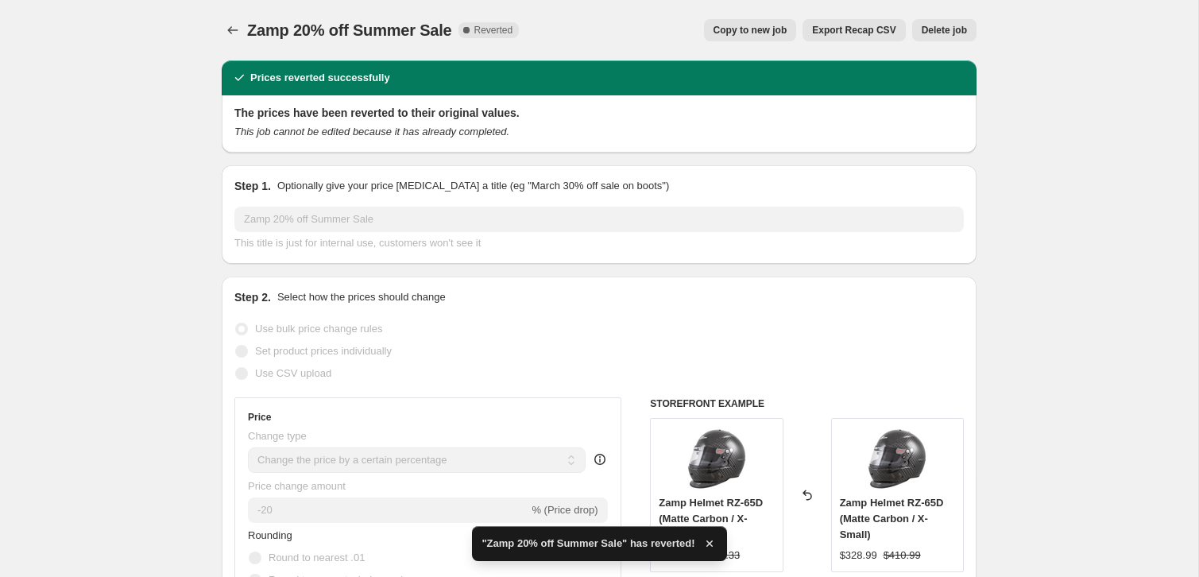
click at [758, 27] on span "Copy to new job" at bounding box center [751, 30] width 74 height 13
select select "percentage"
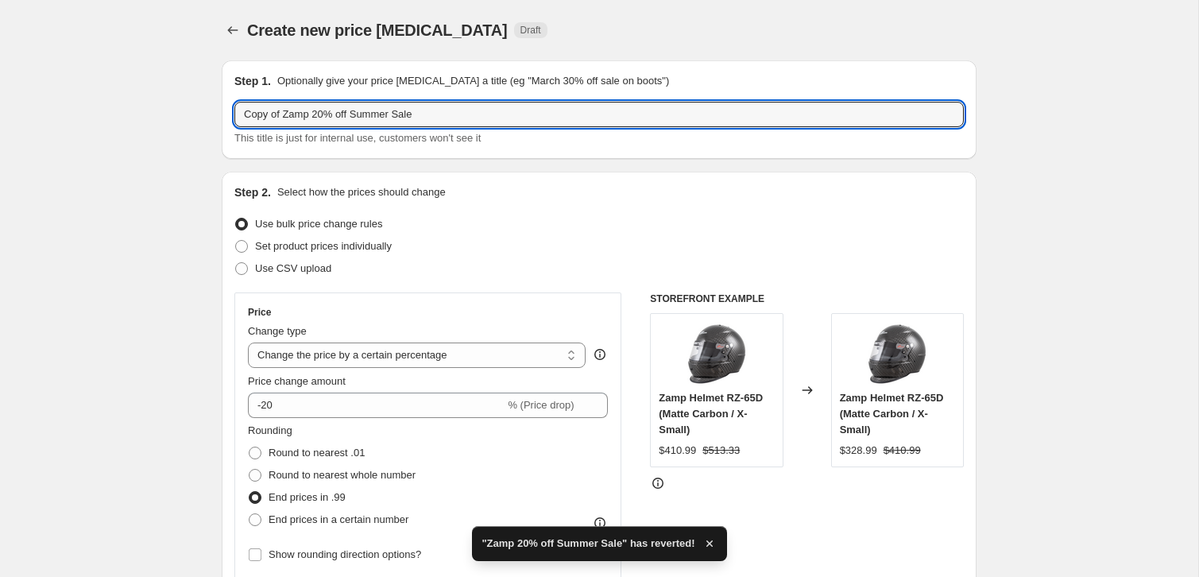
drag, startPoint x: 283, startPoint y: 116, endPoint x: 217, endPoint y: 118, distance: 66.0
click at [443, 118] on input "Copy of Zamp 20% off Summer Sale" at bounding box center [598, 114] width 729 height 25
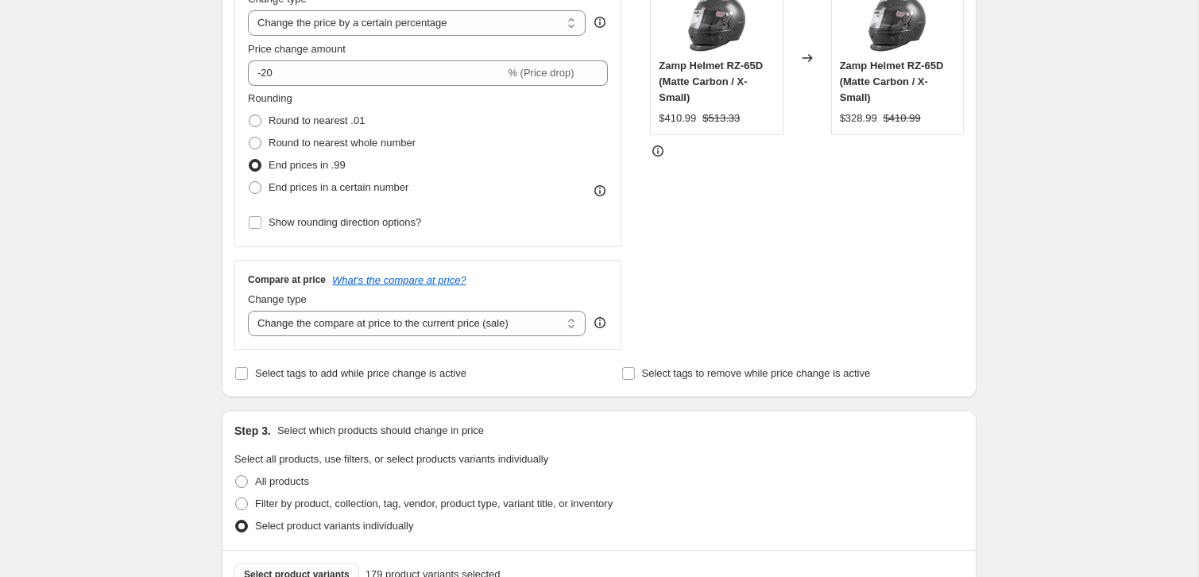
scroll to position [488, 0]
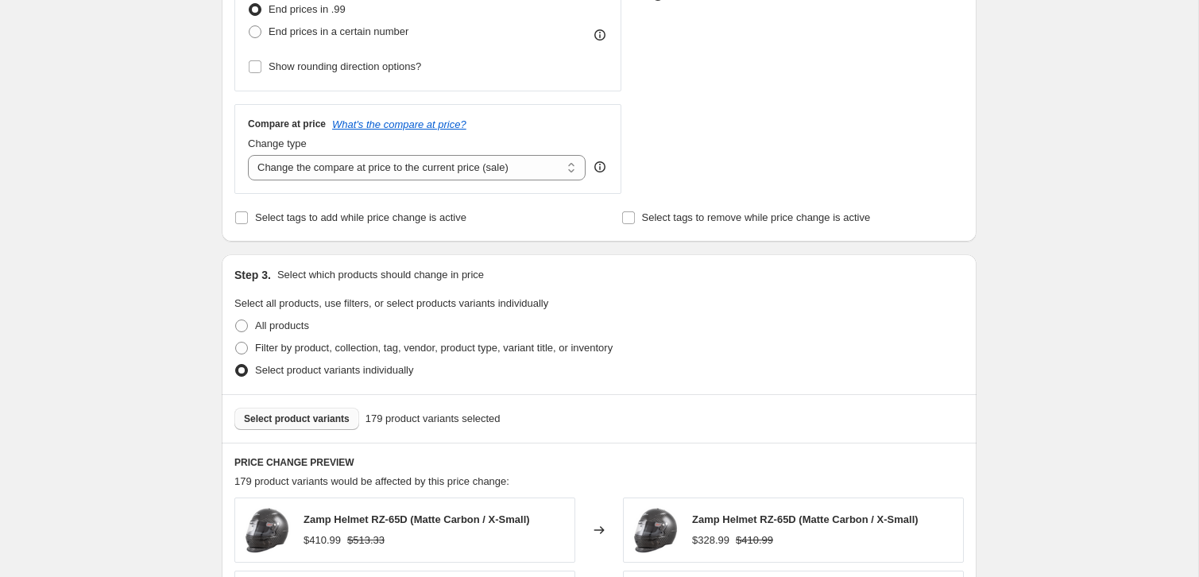
click at [319, 428] on button "Select product variants" at bounding box center [296, 419] width 125 height 22
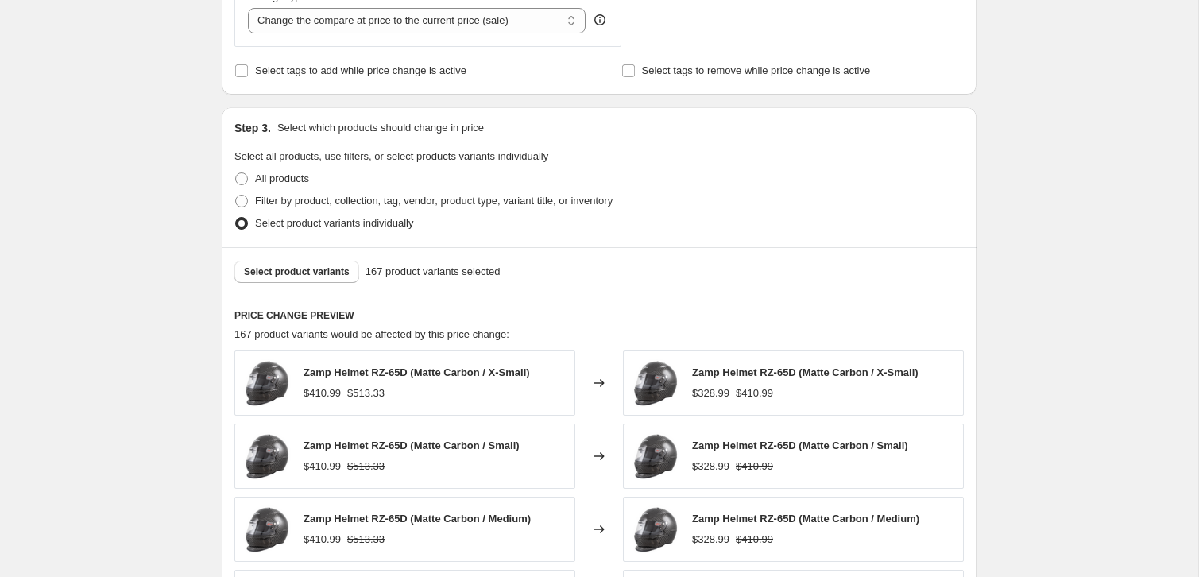
scroll to position [1060, 0]
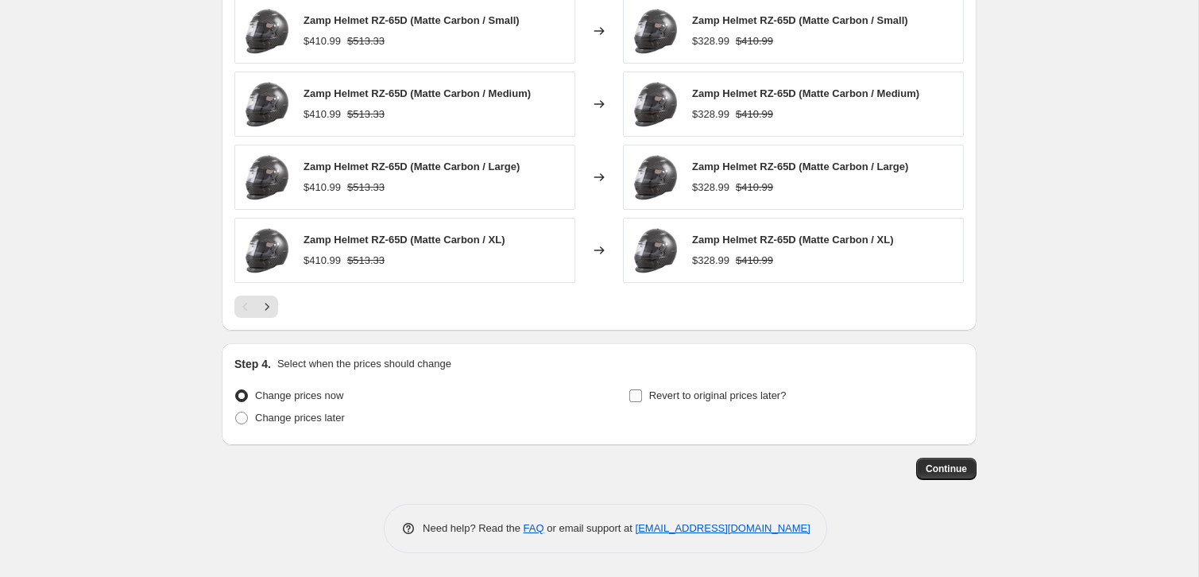
click at [636, 397] on input "Revert to original prices later?" at bounding box center [635, 395] width 13 height 13
checkbox input "true"
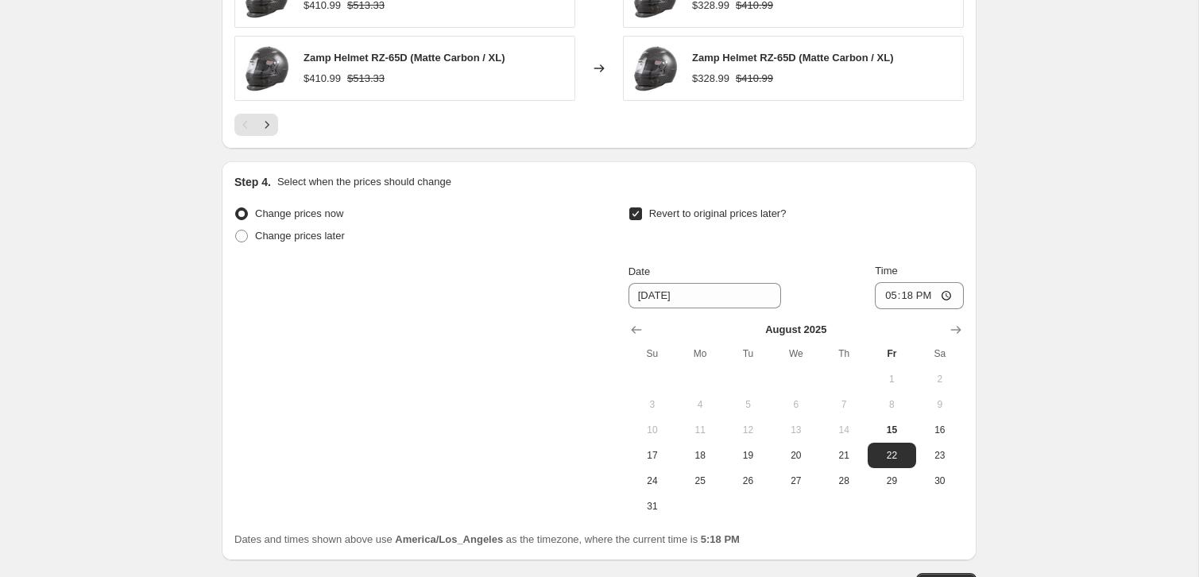
scroll to position [1357, 0]
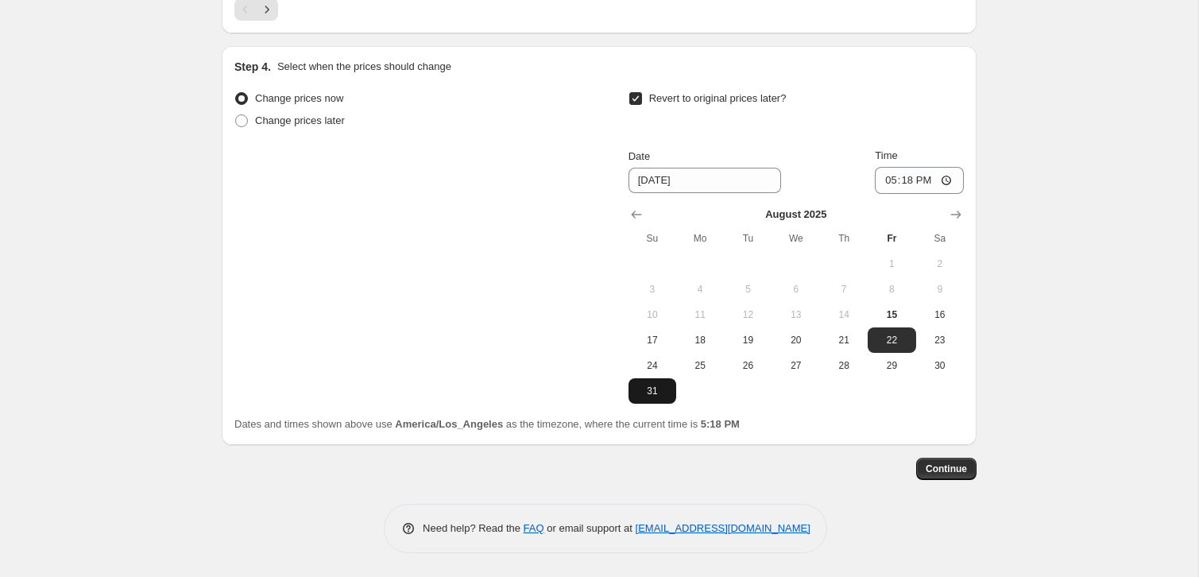
drag, startPoint x: 646, startPoint y: 392, endPoint x: 654, endPoint y: 388, distance: 8.9
click at [647, 392] on span "31" at bounding box center [652, 391] width 35 height 13
type input "[DATE]"
click at [892, 184] on input "17:18" at bounding box center [919, 180] width 89 height 27
click at [900, 180] on input "23:18" at bounding box center [919, 180] width 89 height 27
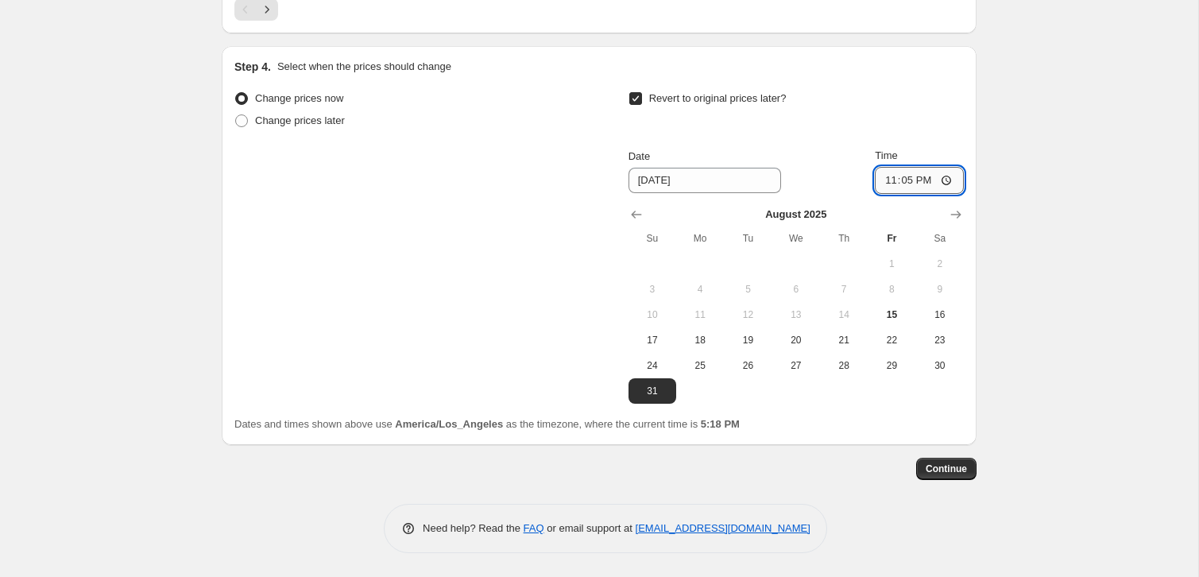
type input "23:59"
click at [950, 469] on span "Continue" at bounding box center [946, 468] width 41 height 13
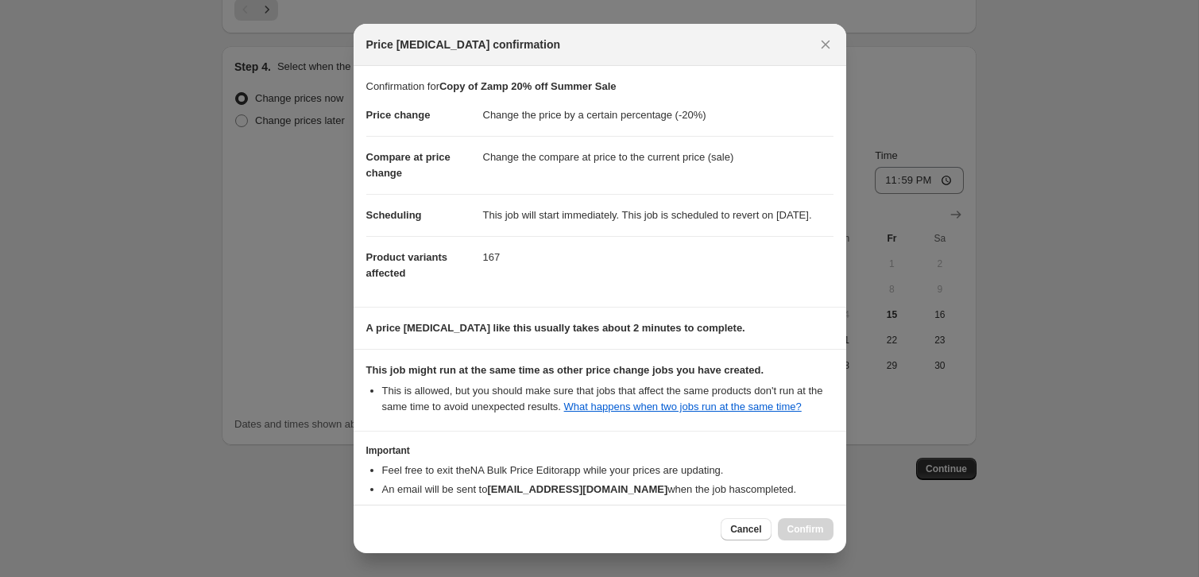
scroll to position [124, 0]
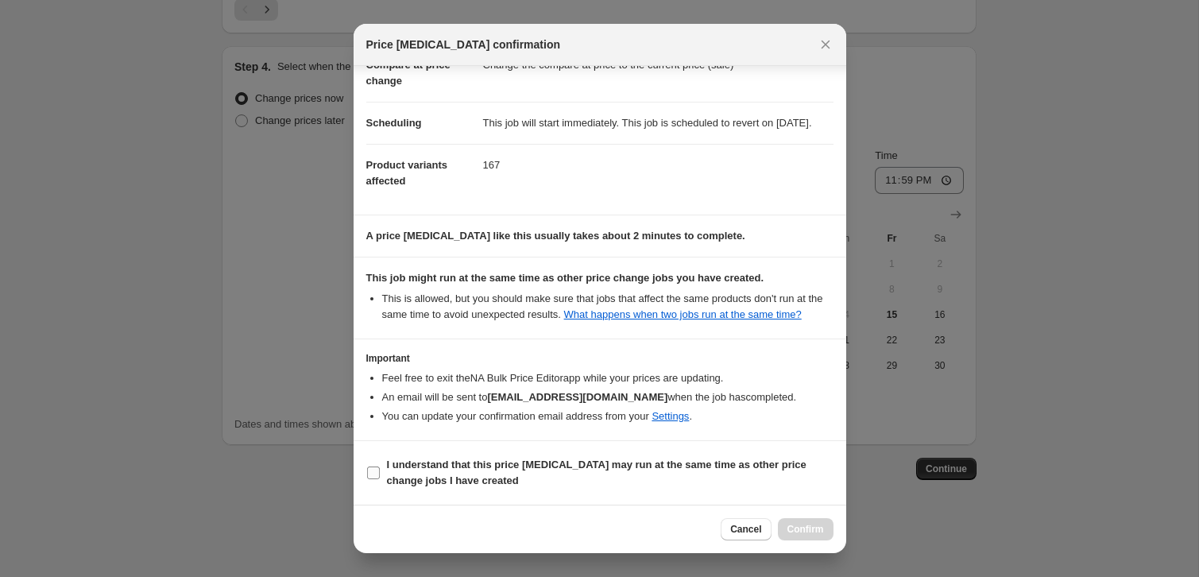
click at [434, 470] on span "I understand that this price change job may run at the same time as other price…" at bounding box center [610, 473] width 447 height 32
click at [380, 470] on input "I understand that this price change job may run at the same time as other price…" at bounding box center [373, 472] width 13 height 13
checkbox input "true"
click at [817, 532] on span "Confirm" at bounding box center [805, 529] width 37 height 13
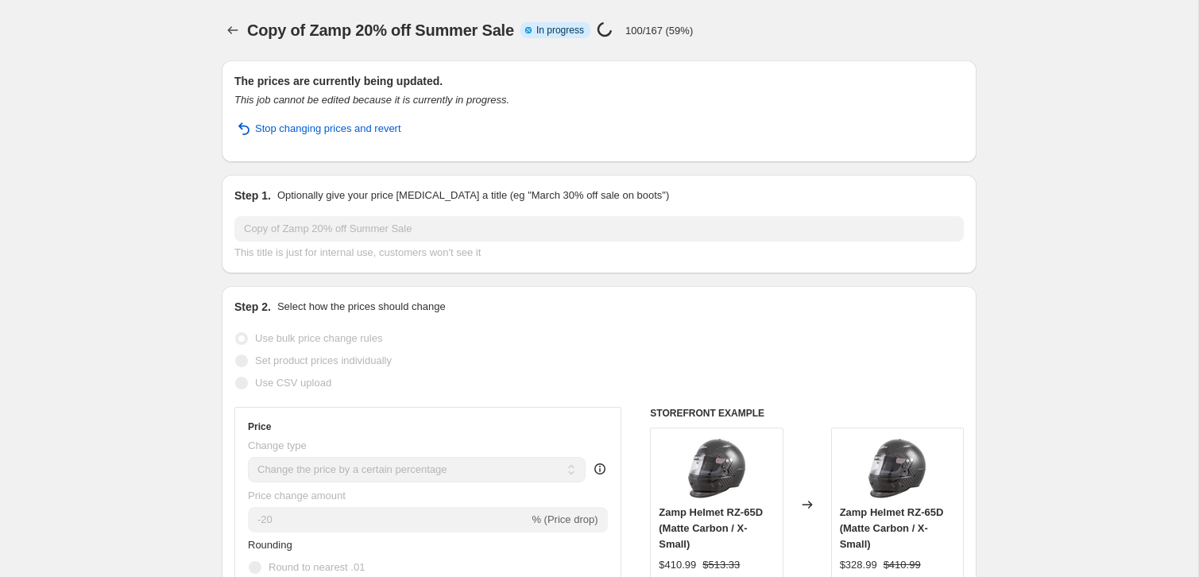
select select "percentage"
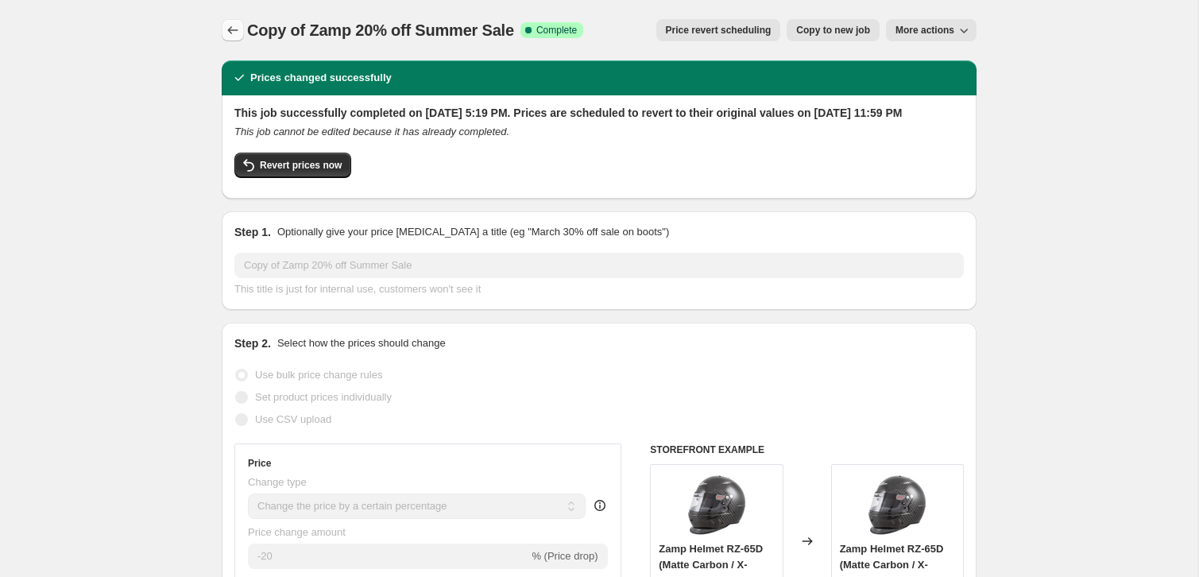
click at [236, 32] on icon "Price change jobs" at bounding box center [233, 30] width 16 height 16
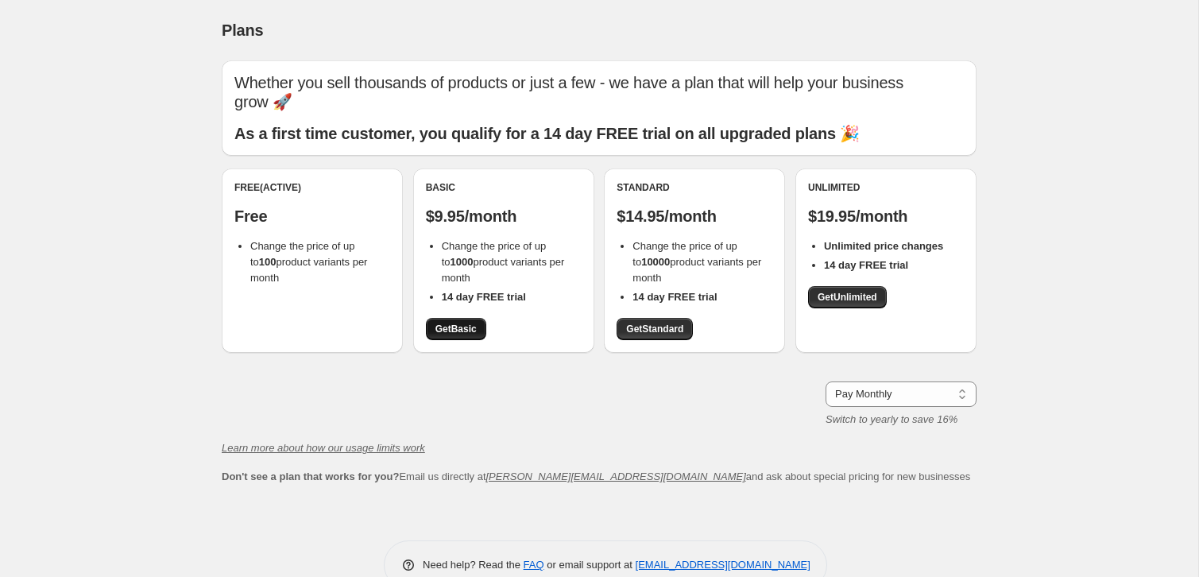
click at [443, 323] on span "Get Basic" at bounding box center [455, 329] width 41 height 13
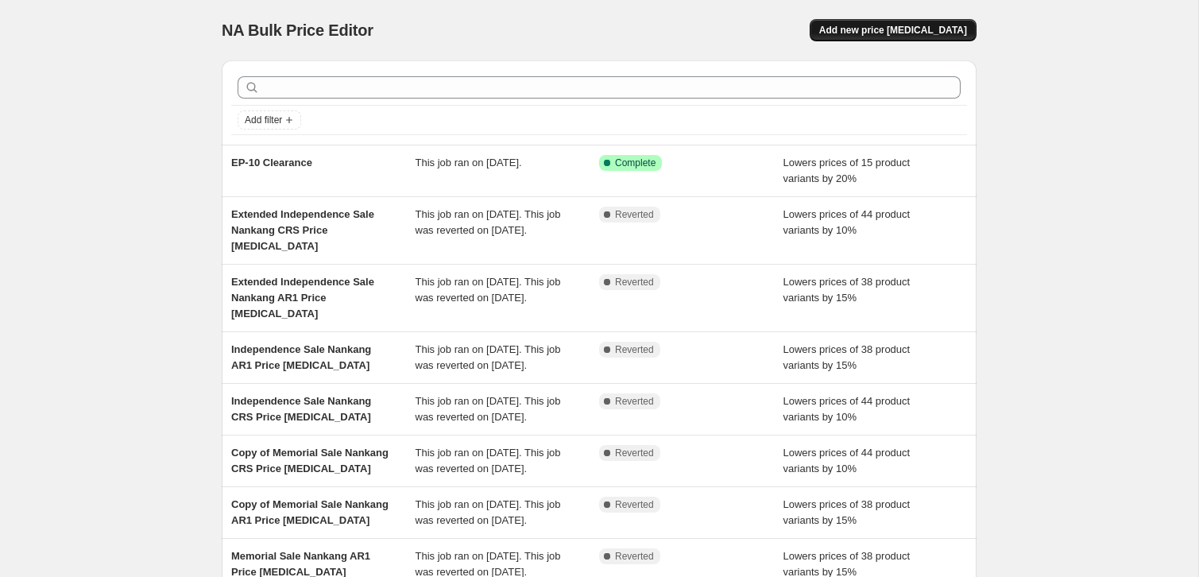
click at [911, 21] on button "Add new price [MEDICAL_DATA]" at bounding box center [893, 30] width 167 height 22
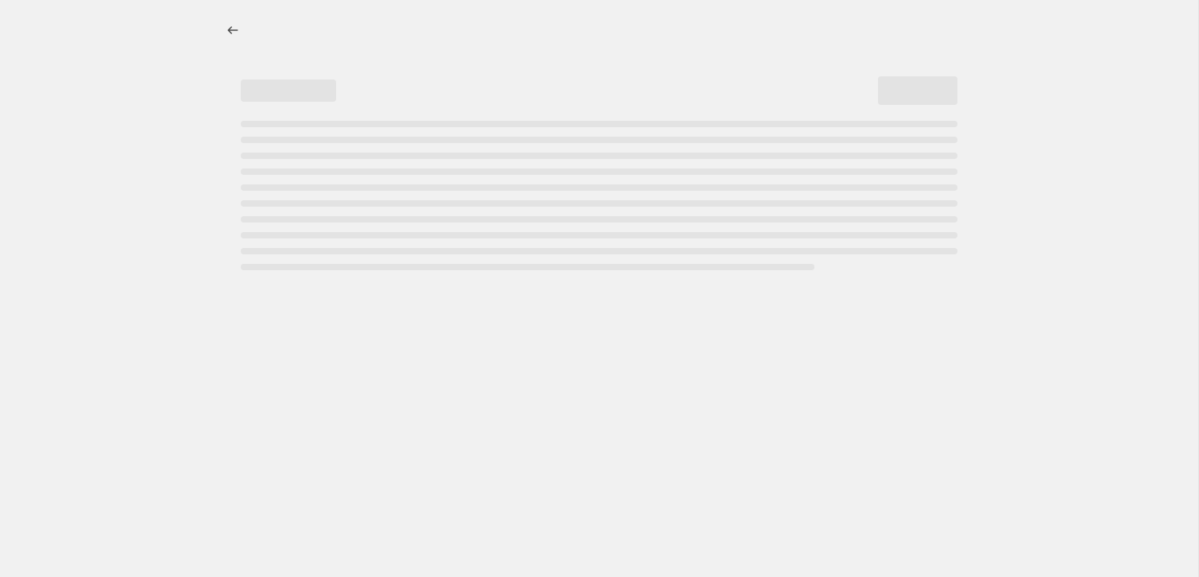
select select "percentage"
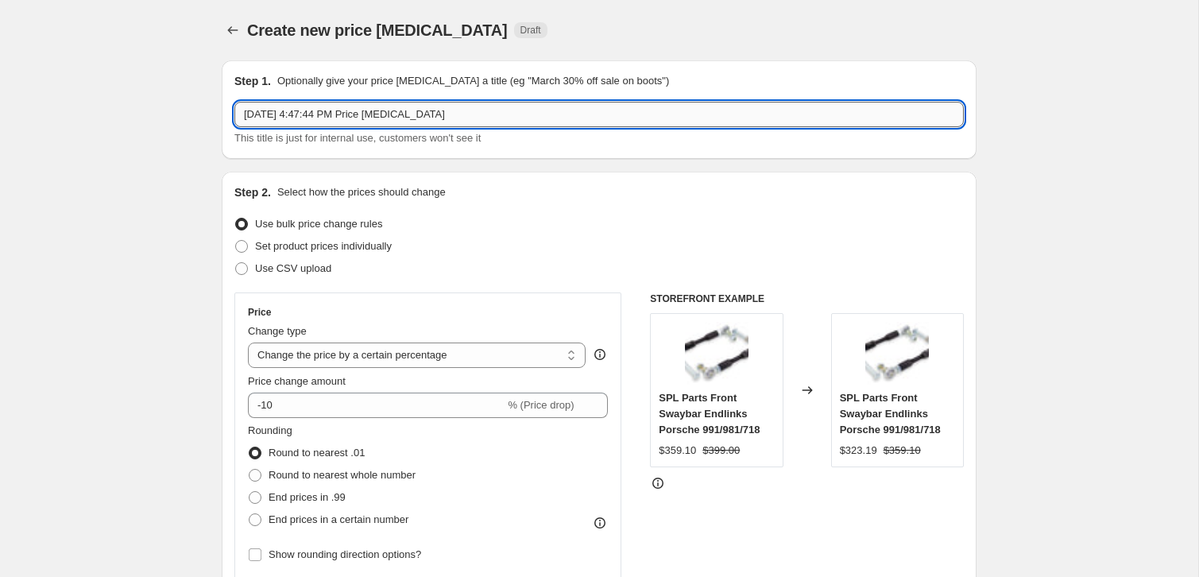
click at [312, 124] on input "[DATE] 4:47:44 PM Price [MEDICAL_DATA]" at bounding box center [598, 114] width 729 height 25
type input "Zamp 20% off Summer Sale"
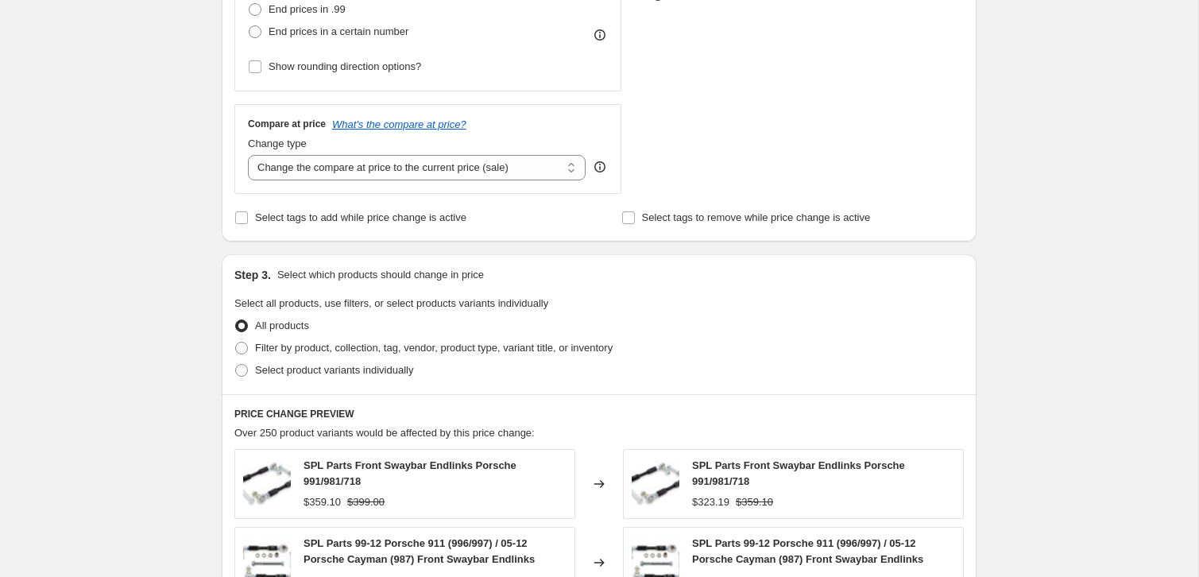
scroll to position [88, 0]
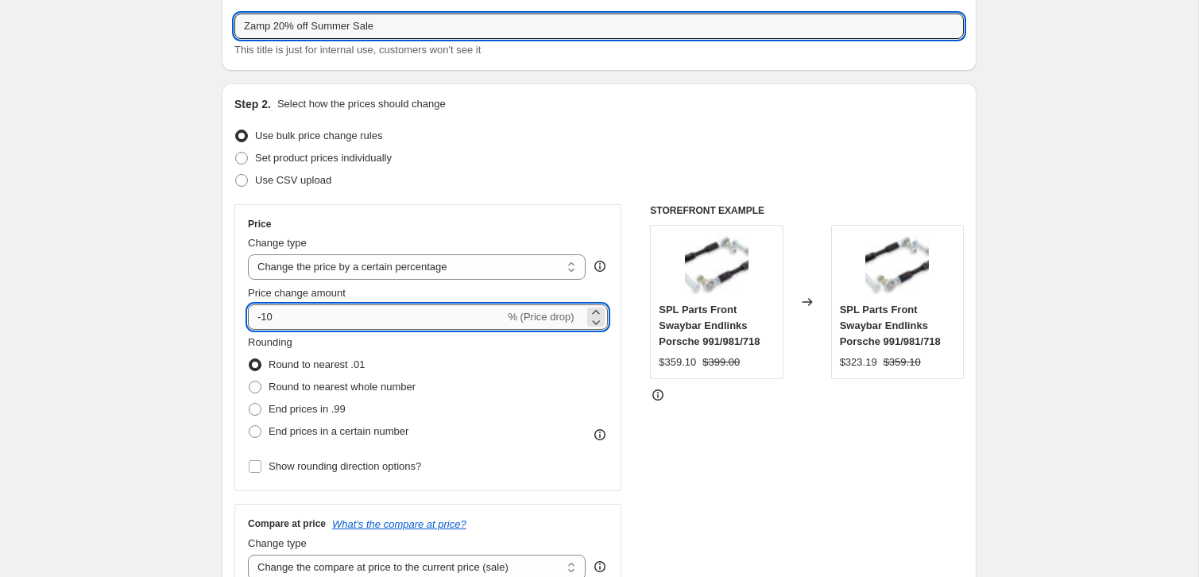
click at [368, 311] on input "-10" at bounding box center [376, 316] width 257 height 25
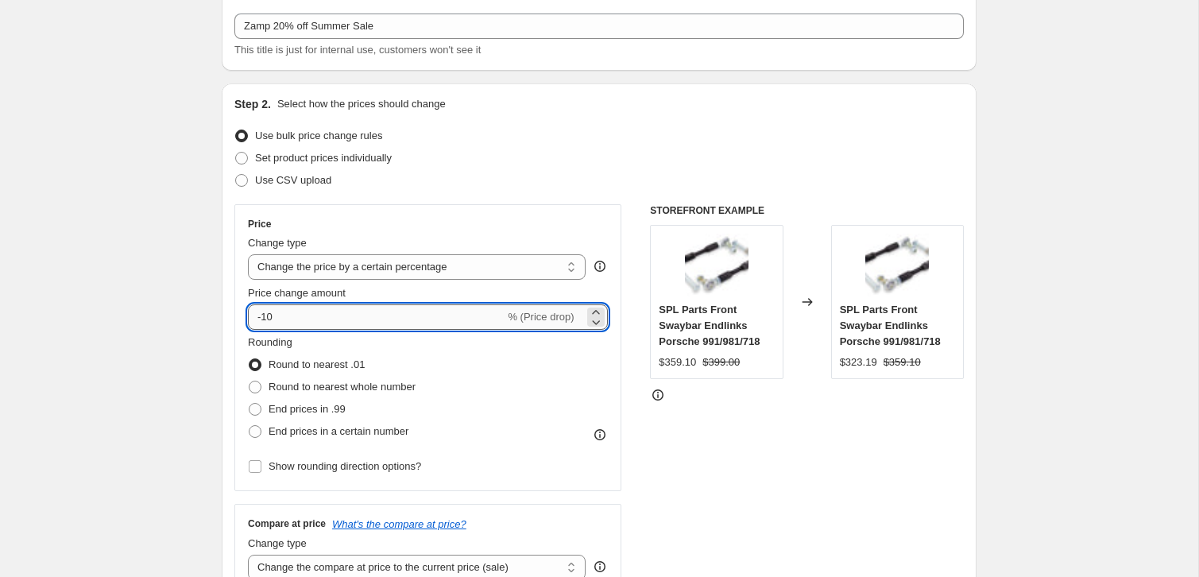
click at [368, 311] on input "-10" at bounding box center [376, 316] width 257 height 25
type input "-20"
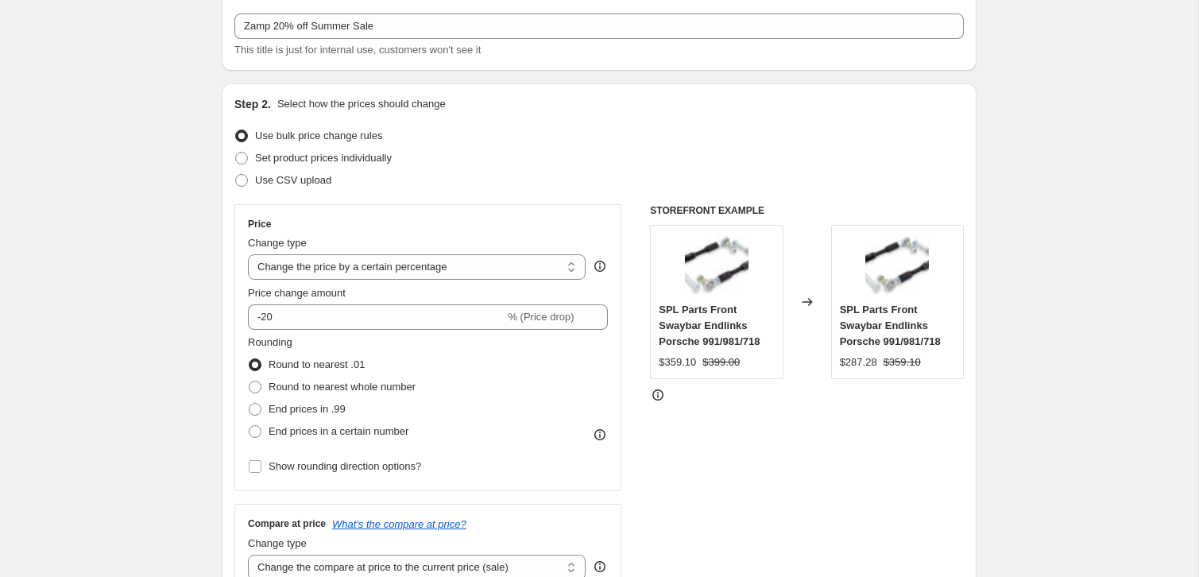
scroll to position [411, 0]
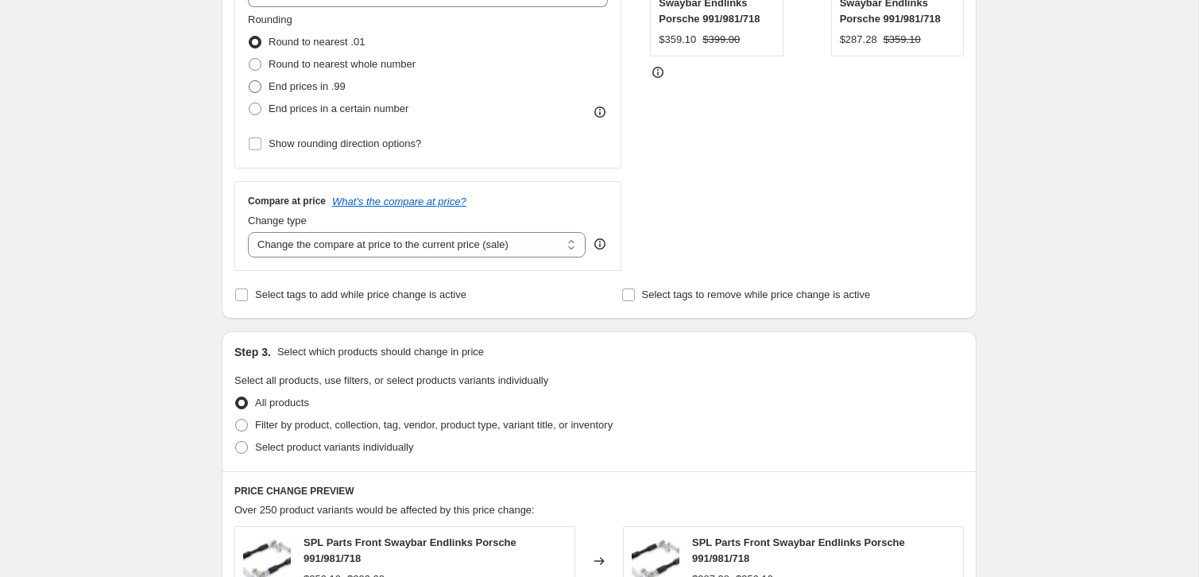
click at [265, 86] on label "End prices in .99" at bounding box center [297, 86] width 98 height 22
click at [249, 81] on input "End prices in .99" at bounding box center [249, 80] width 1 height 1
radio input "true"
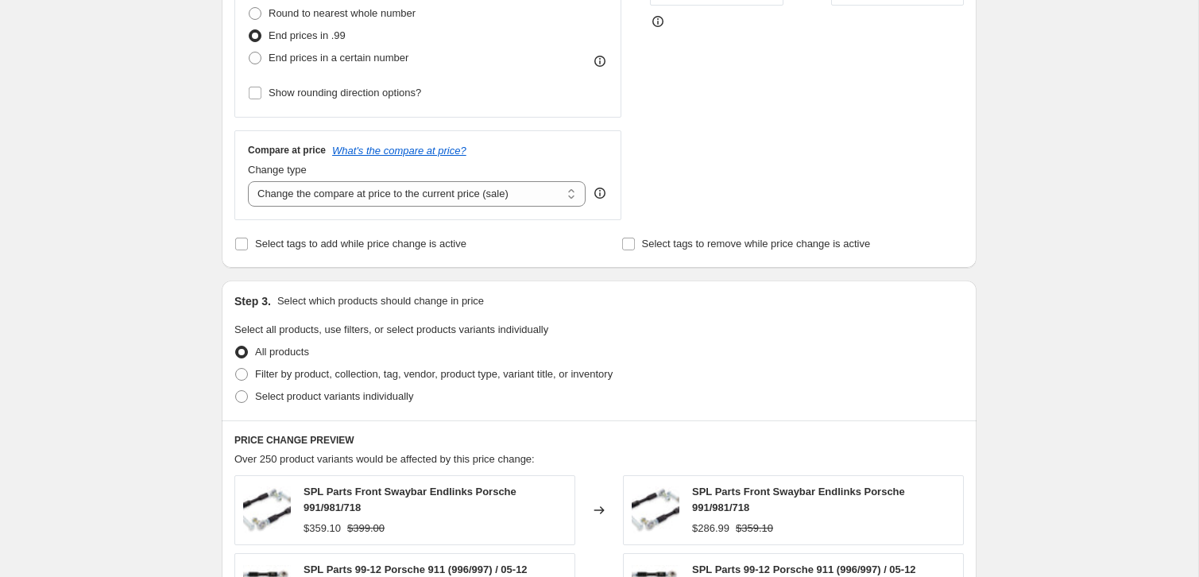
scroll to position [495, 0]
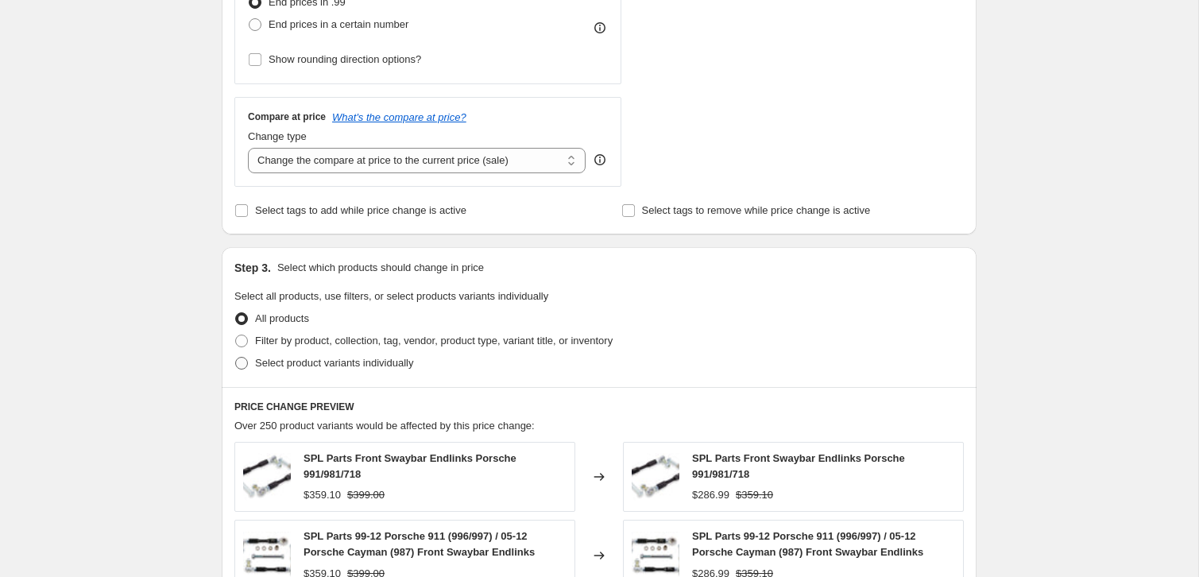
click at [247, 363] on span at bounding box center [241, 363] width 13 height 13
click at [236, 358] on input "Select product variants individually" at bounding box center [235, 357] width 1 height 1
radio input "true"
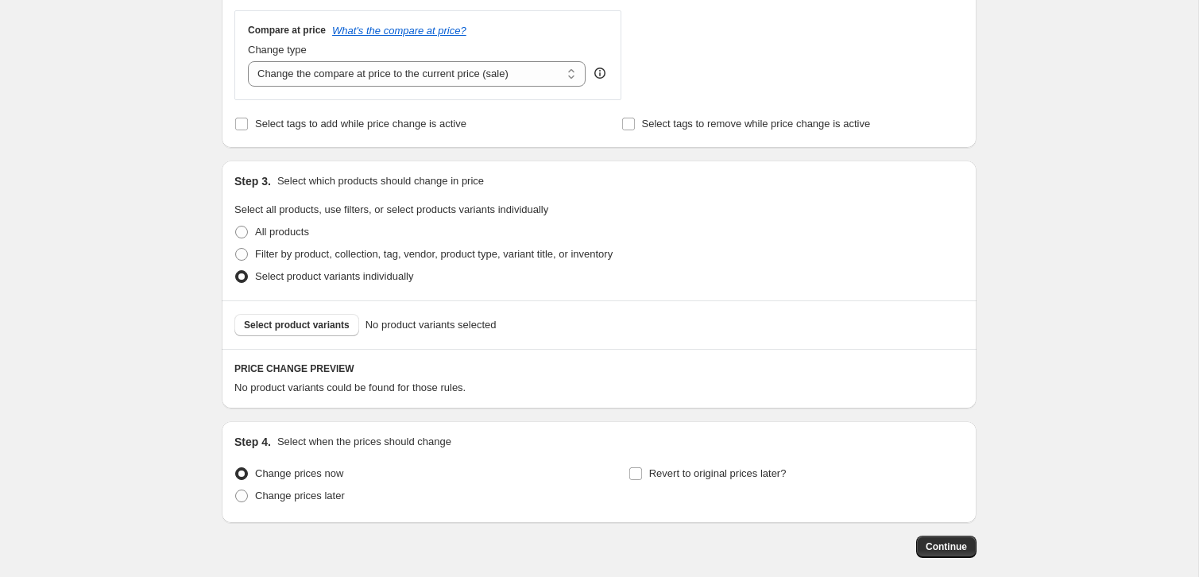
scroll to position [592, 0]
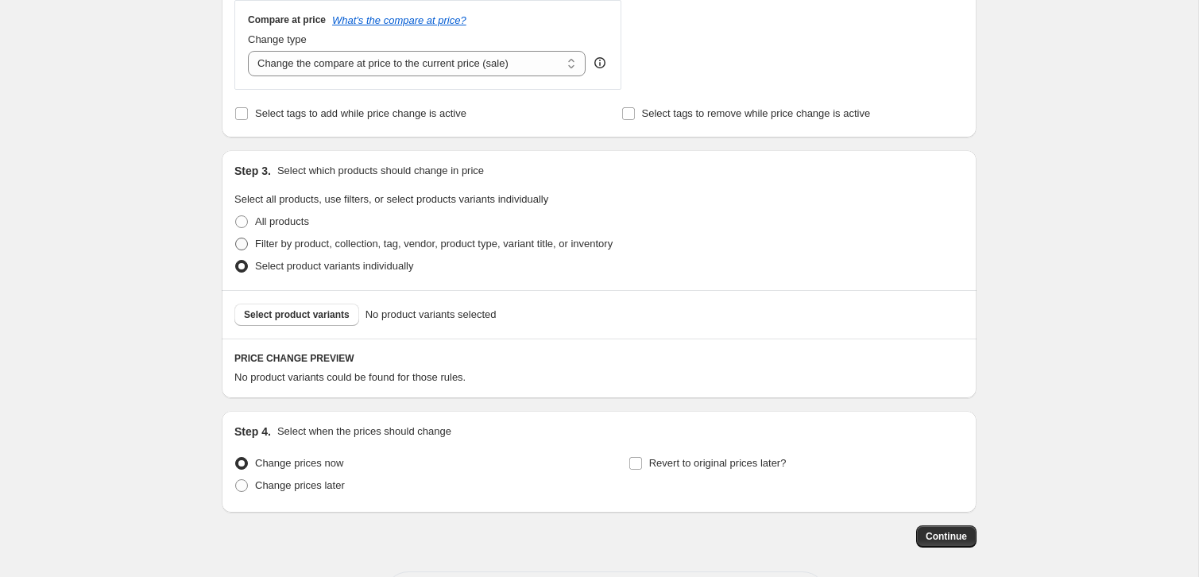
click at [244, 245] on span at bounding box center [241, 244] width 13 height 13
click at [236, 238] on input "Filter by product, collection, tag, vendor, product type, variant title, or inv…" at bounding box center [235, 238] width 1 height 1
radio input "true"
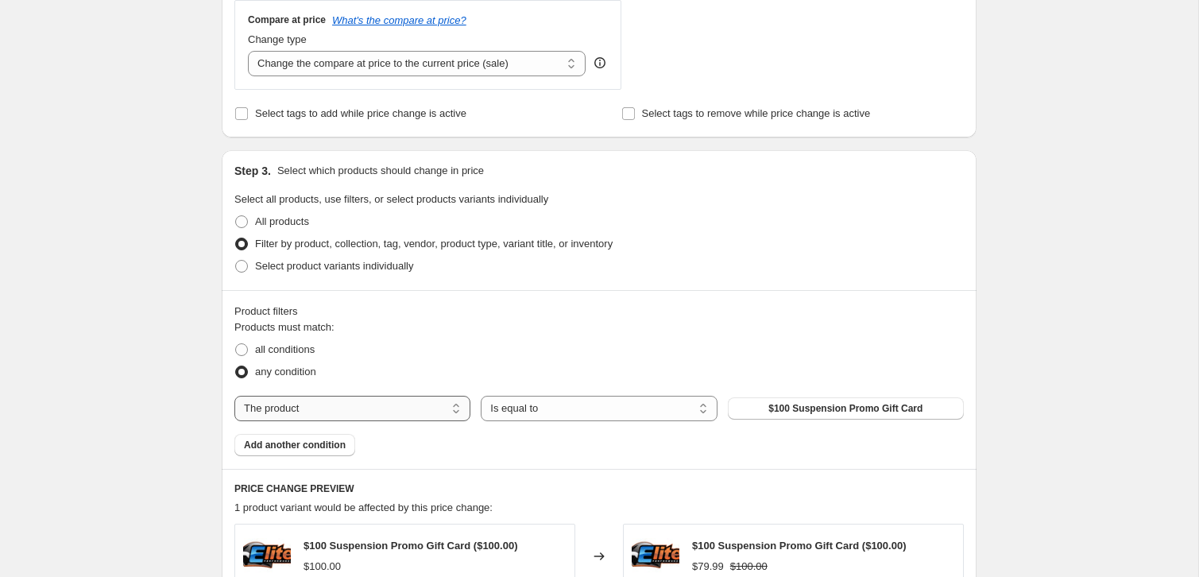
click at [442, 400] on select "The product The product's collection The product's tag The product's vendor The…" at bounding box center [352, 408] width 236 height 25
select select "collection"
click at [808, 405] on span "Acura Integra Type S" at bounding box center [846, 408] width 95 height 13
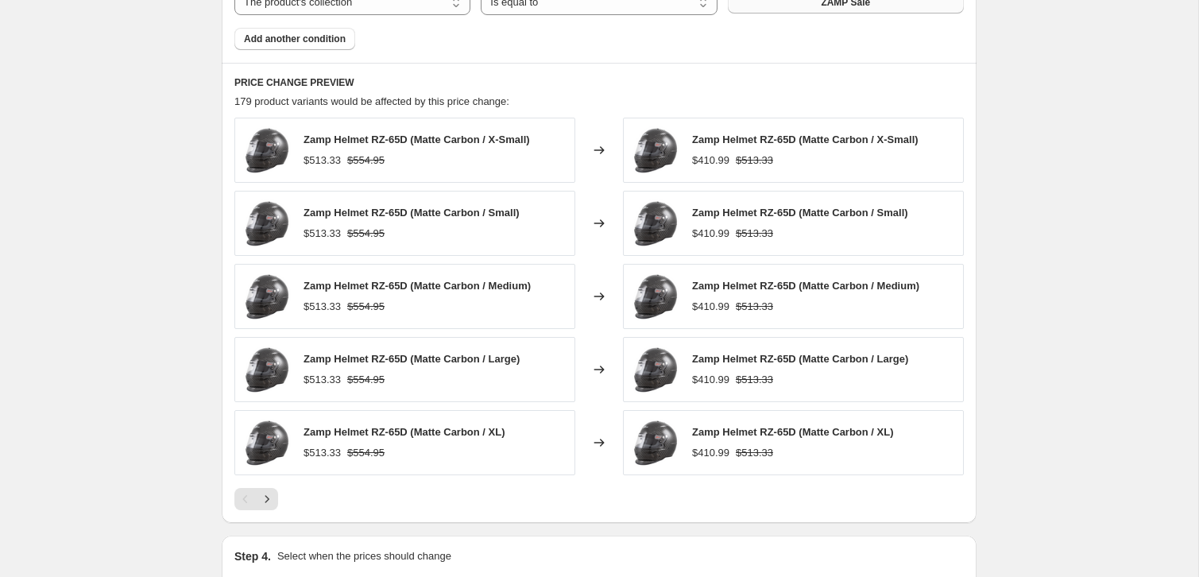
scroll to position [1118, 0]
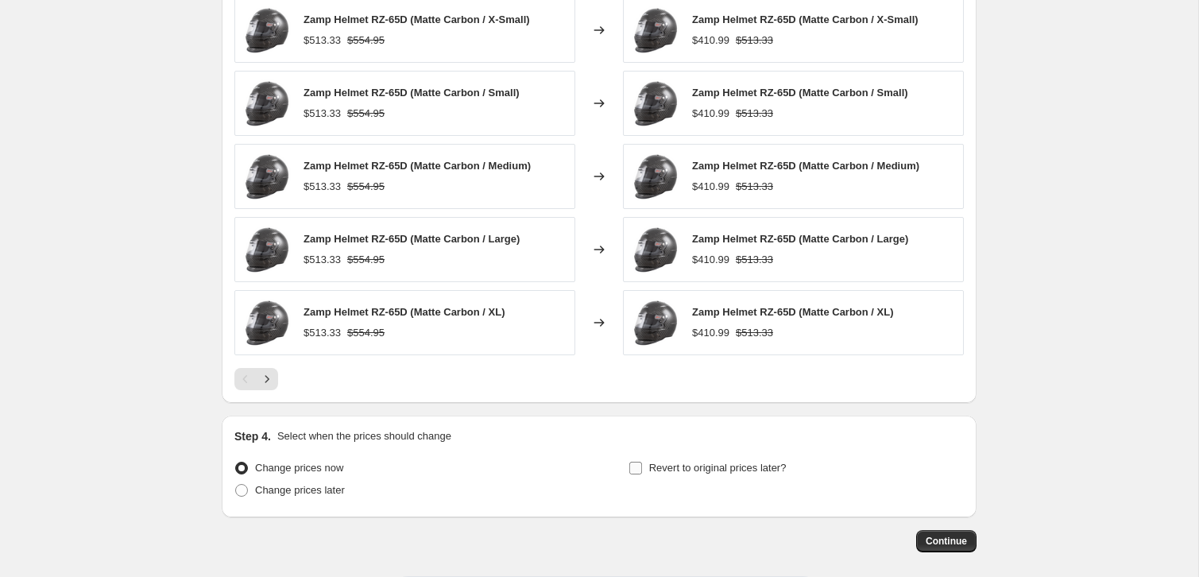
click at [756, 470] on span "Revert to original prices later?" at bounding box center [717, 468] width 137 height 12
click at [642, 470] on input "Revert to original prices later?" at bounding box center [635, 468] width 13 height 13
checkbox input "true"
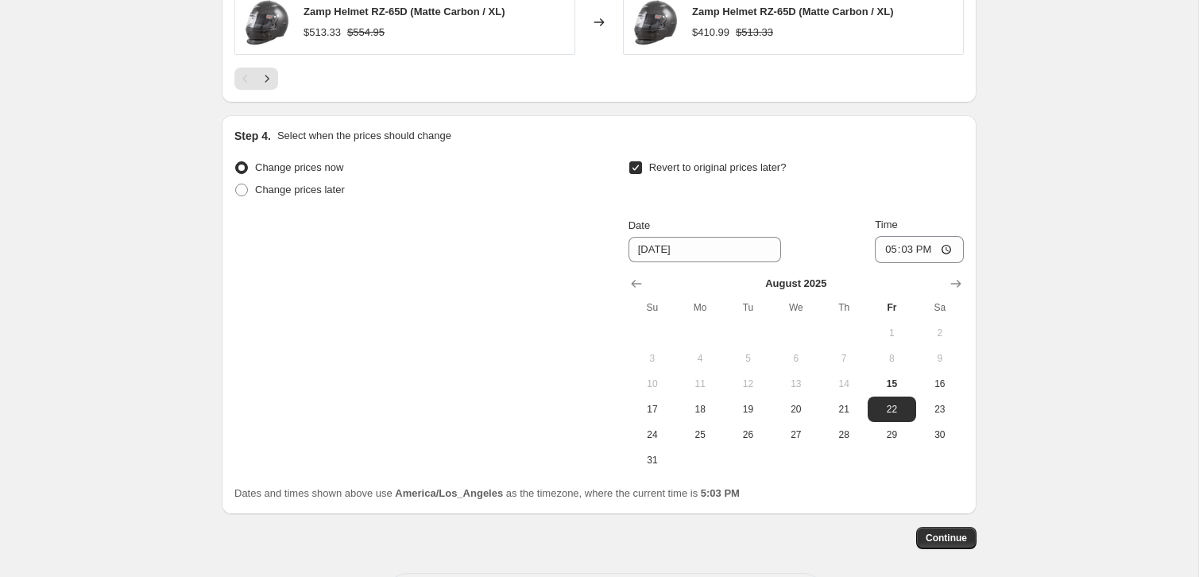
scroll to position [1429, 0]
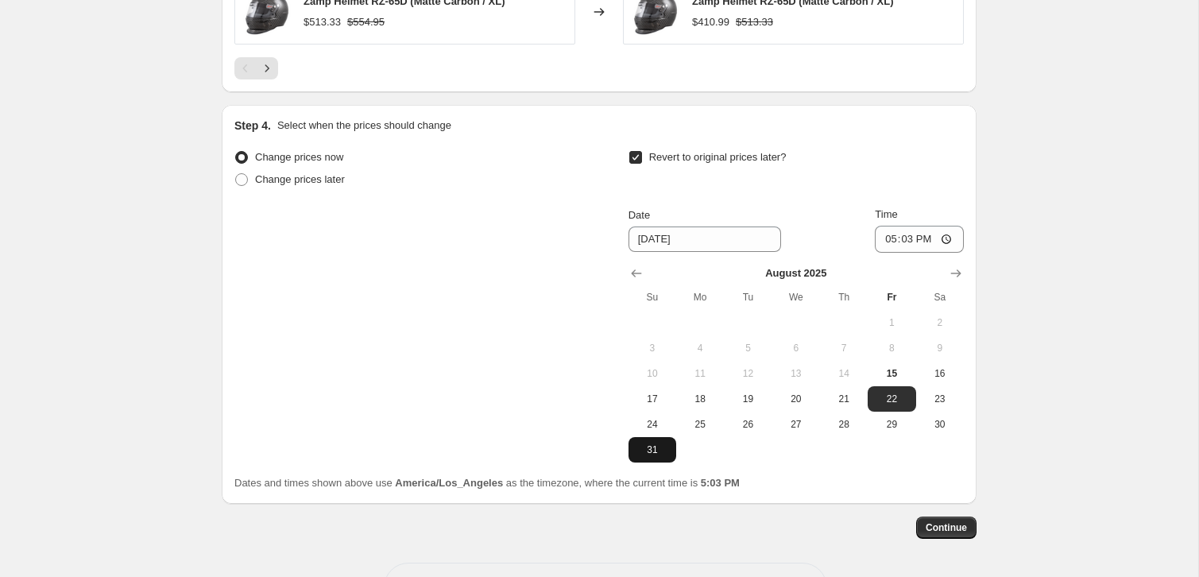
click at [642, 442] on button "31" at bounding box center [653, 449] width 48 height 25
type input "[DATE]"
click at [883, 238] on input "17:03" at bounding box center [919, 239] width 89 height 27
type input "23:59"
click at [933, 521] on span "Continue" at bounding box center [946, 527] width 41 height 13
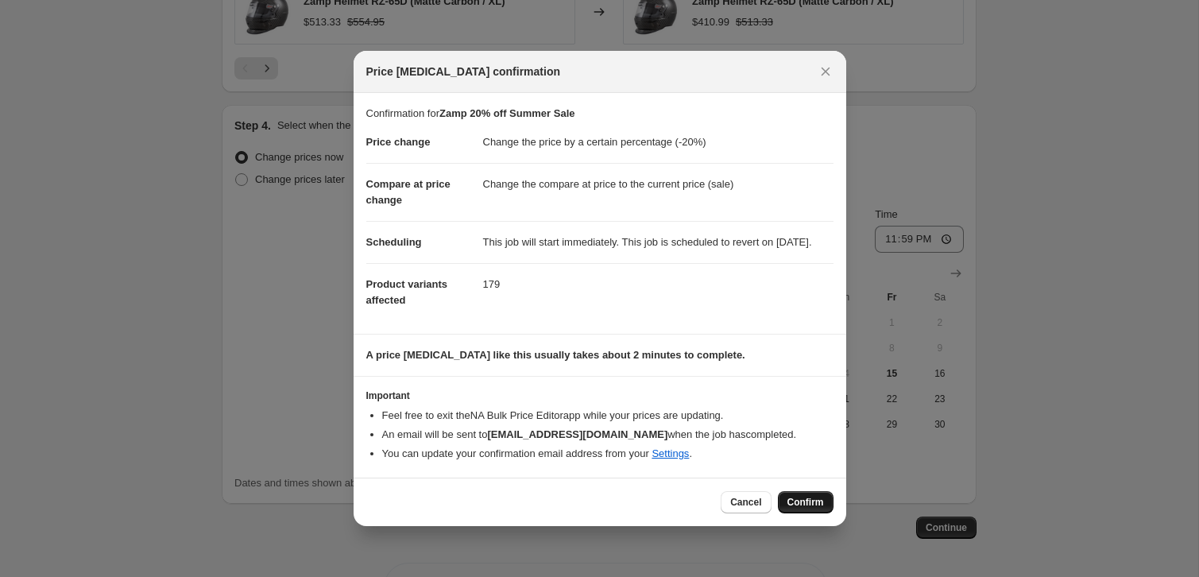
click at [795, 509] on span "Confirm" at bounding box center [805, 502] width 37 height 13
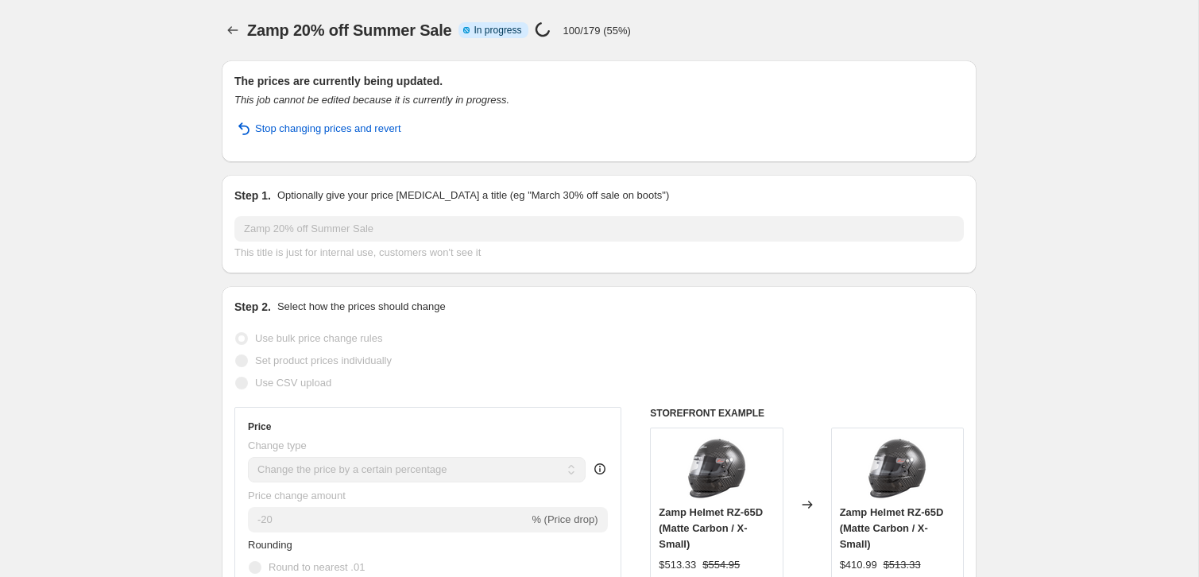
select select "percentage"
select select "collection"
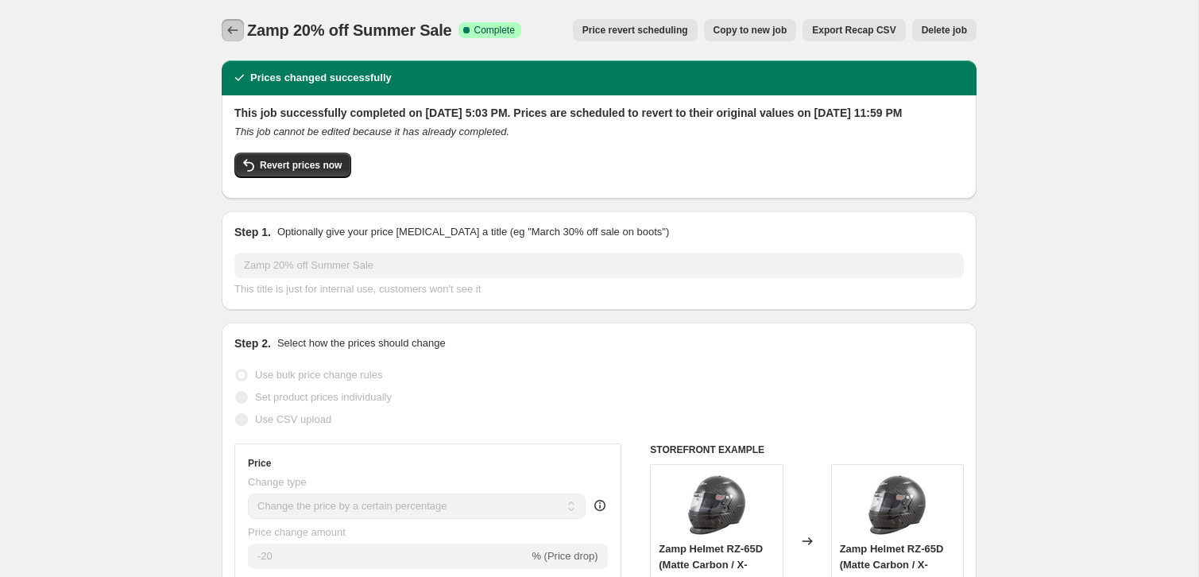
click at [230, 21] on button "Price change jobs" at bounding box center [233, 30] width 22 height 22
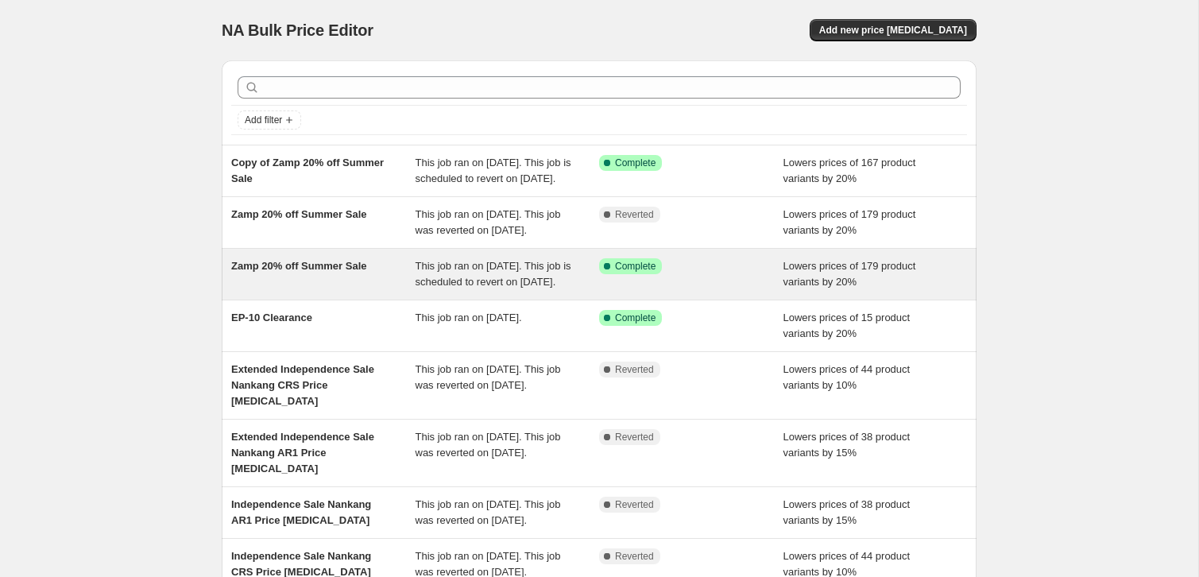
click at [367, 290] on div "Zamp 20% off Summer Sale" at bounding box center [323, 274] width 184 height 32
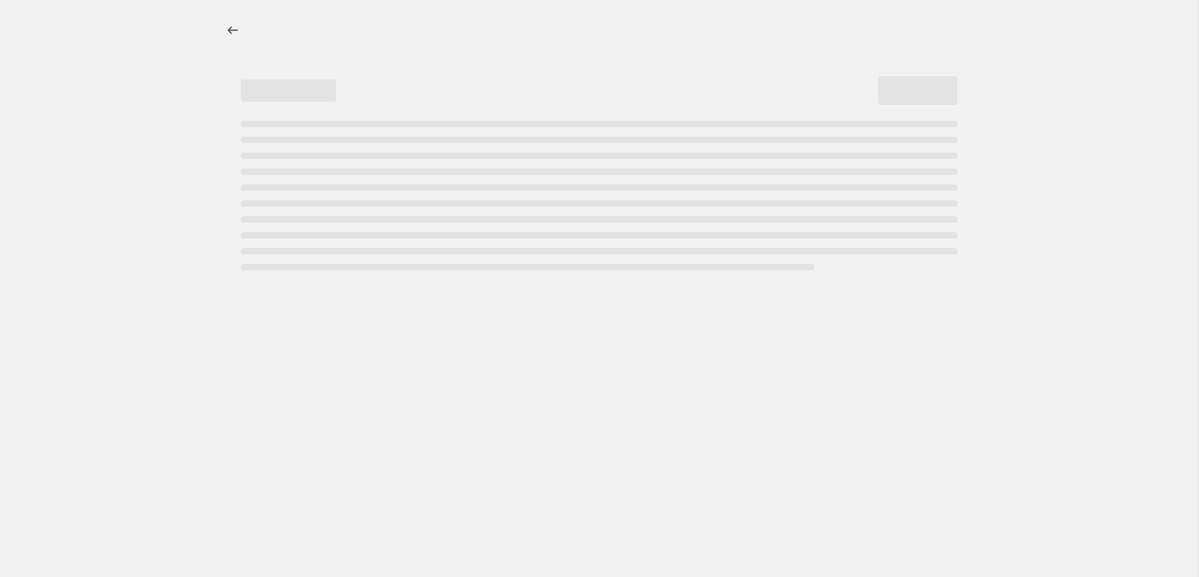
select select "percentage"
select select "collection"
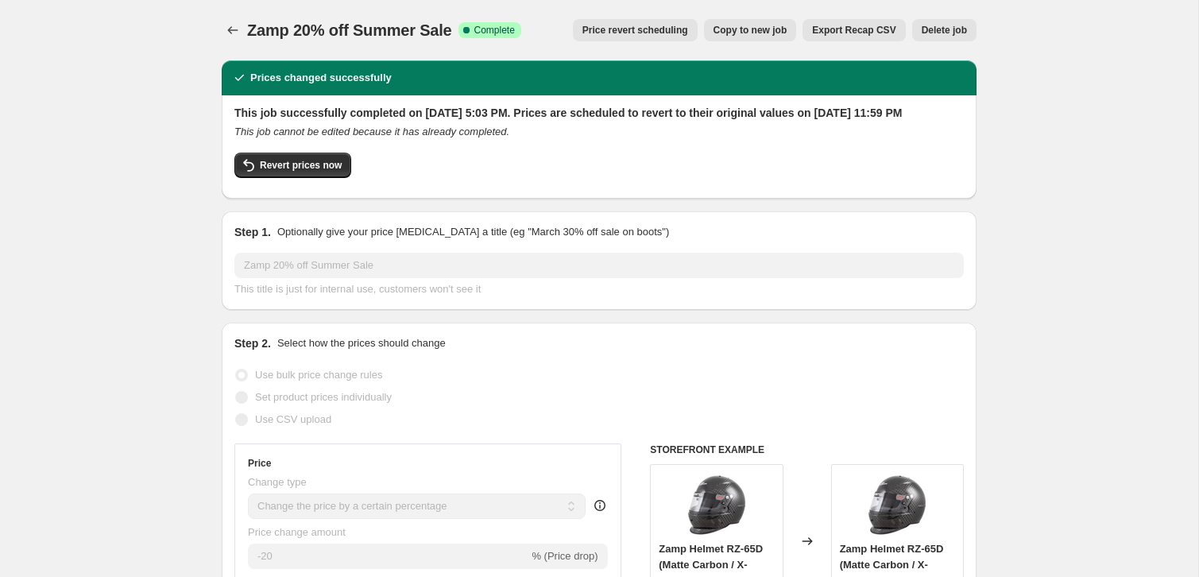
click at [940, 25] on span "Delete job" at bounding box center [944, 30] width 45 height 13
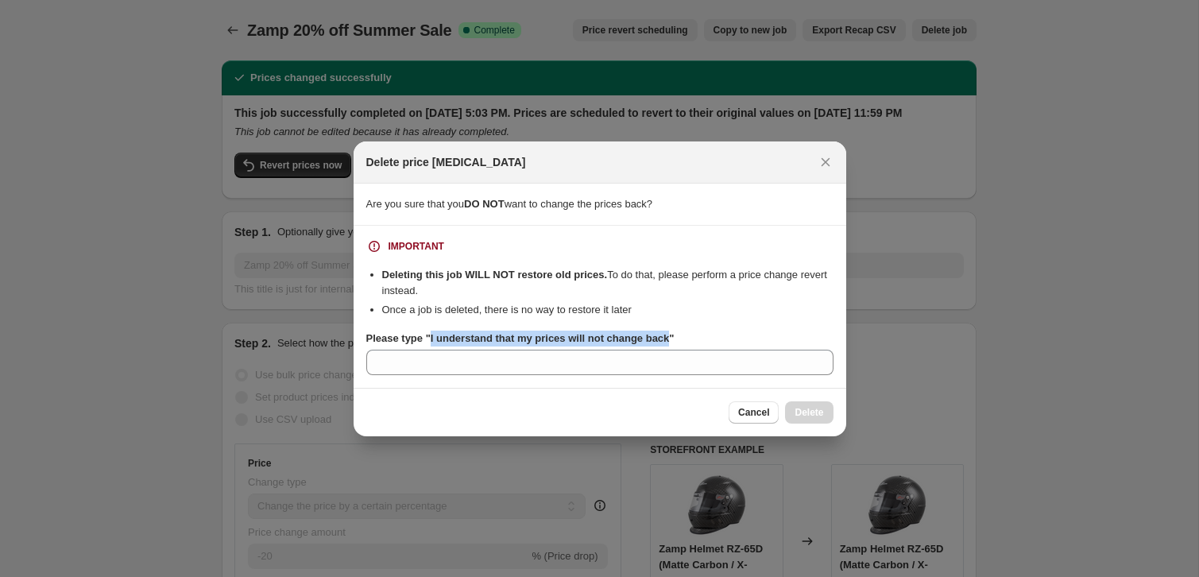
drag, startPoint x: 680, startPoint y: 336, endPoint x: 432, endPoint y: 338, distance: 247.9
click at [432, 338] on b "Please type "I understand that my prices will not change back"" at bounding box center [520, 338] width 308 height 12
copy b "I understand that my prices will not change back"
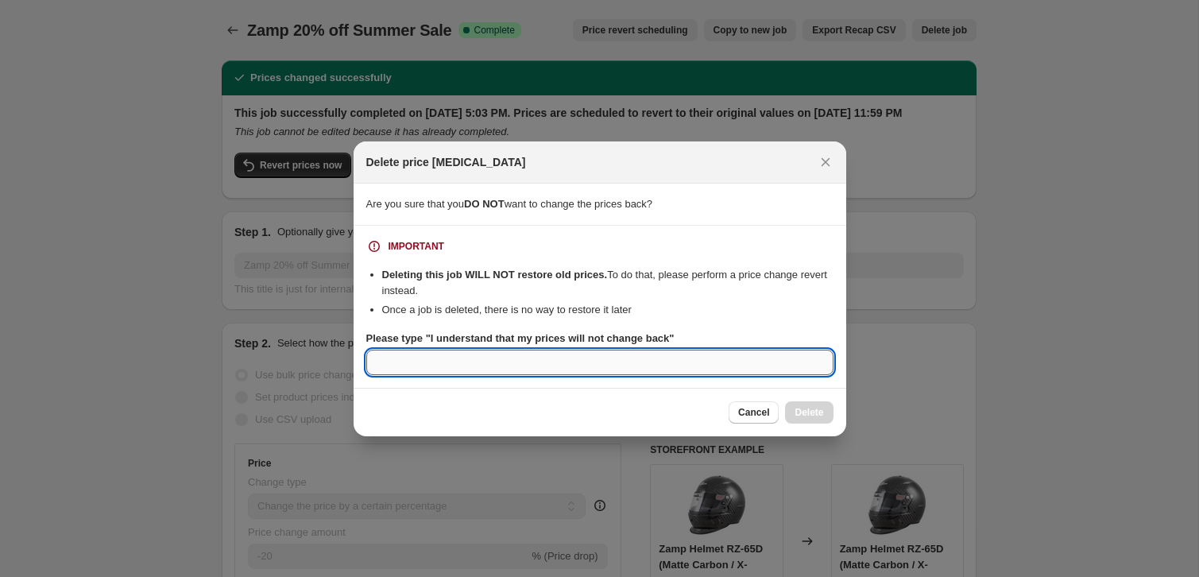
click at [420, 362] on input "Please type "I understand that my prices will not change back"" at bounding box center [599, 362] width 467 height 25
paste input "I understand that my prices will not change back"
type input "I understand that my prices will not change back"
click at [812, 408] on span "Delete" at bounding box center [809, 412] width 29 height 13
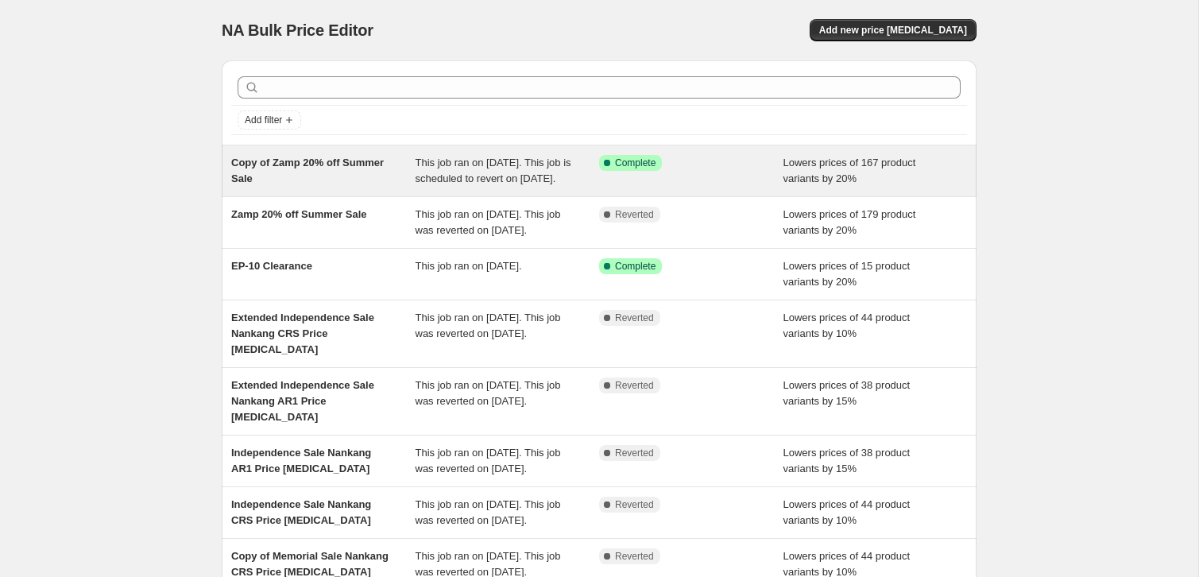
click at [619, 187] on div "Success Complete Complete" at bounding box center [691, 171] width 184 height 32
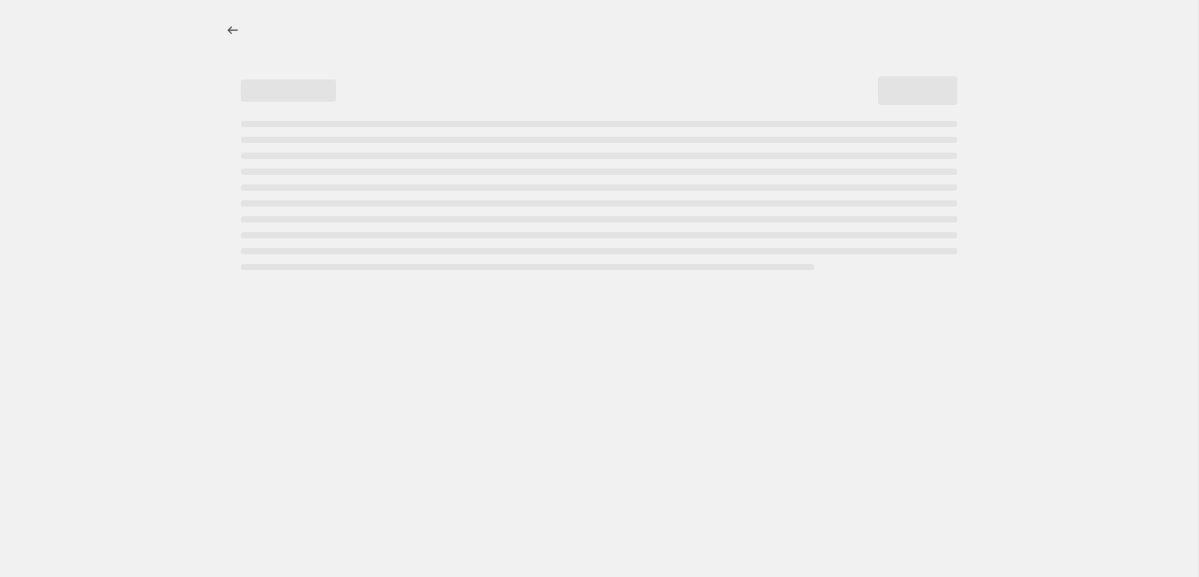
select select "percentage"
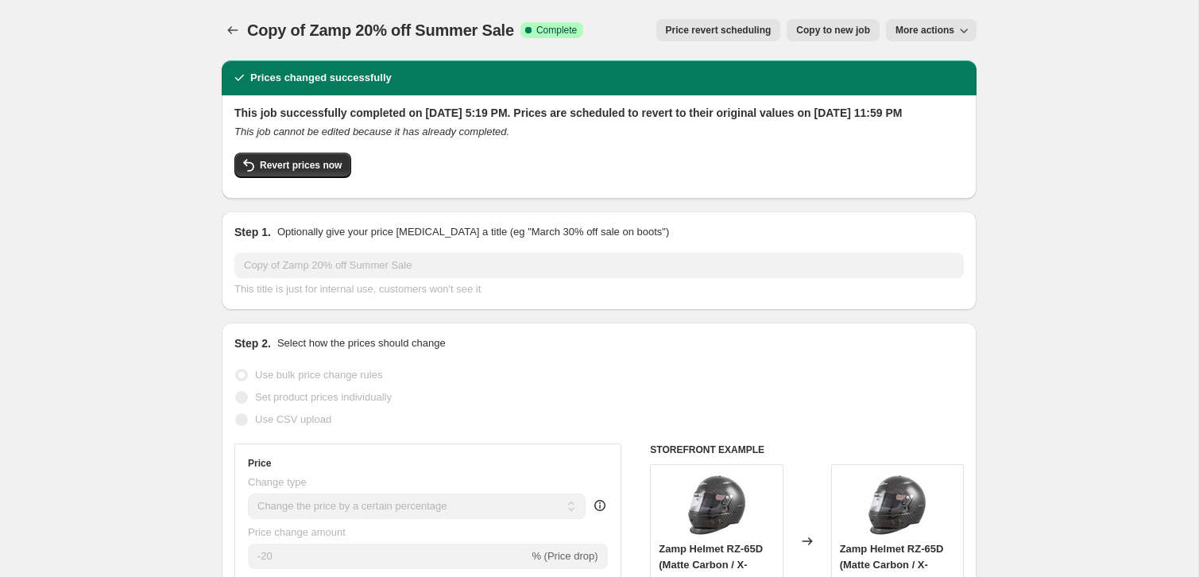
click at [346, 164] on div "This job successfully completed on [DATE] 5:19 PM. Prices are scheduled to reve…" at bounding box center [598, 145] width 729 height 81
click at [332, 172] on span "Revert prices now" at bounding box center [301, 165] width 82 height 13
checkbox input "false"
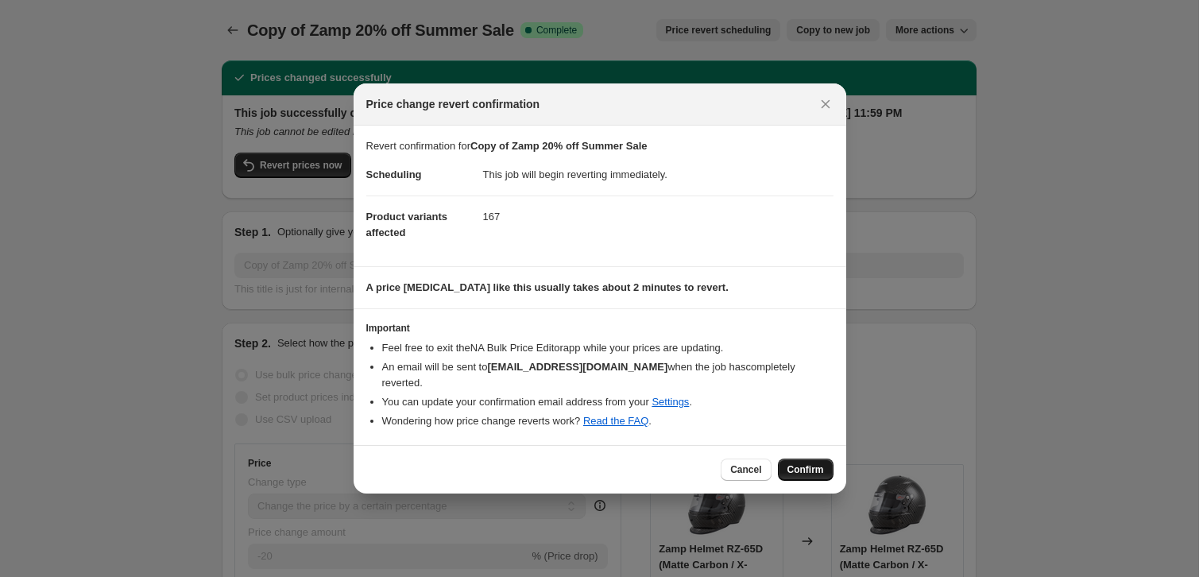
click at [806, 475] on button "Confirm" at bounding box center [806, 469] width 56 height 22
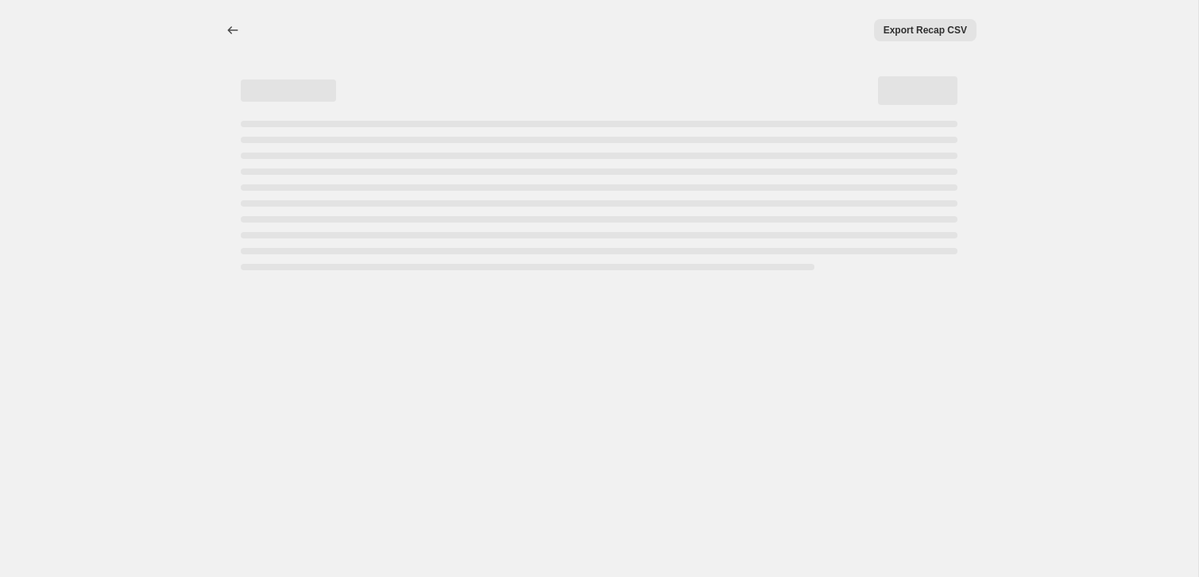
select select "percentage"
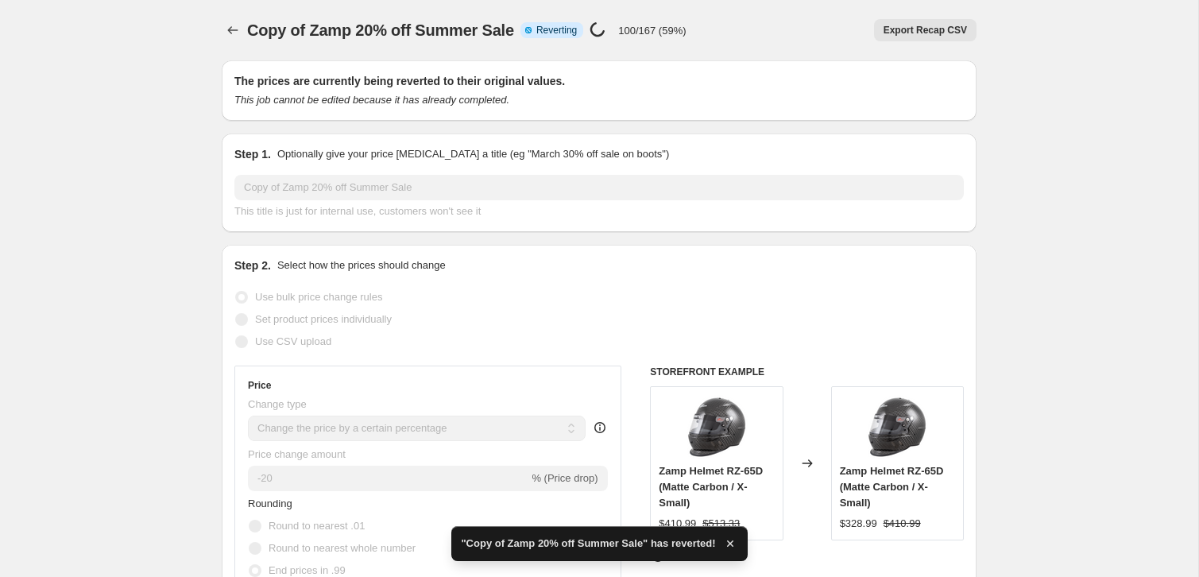
checkbox input "true"
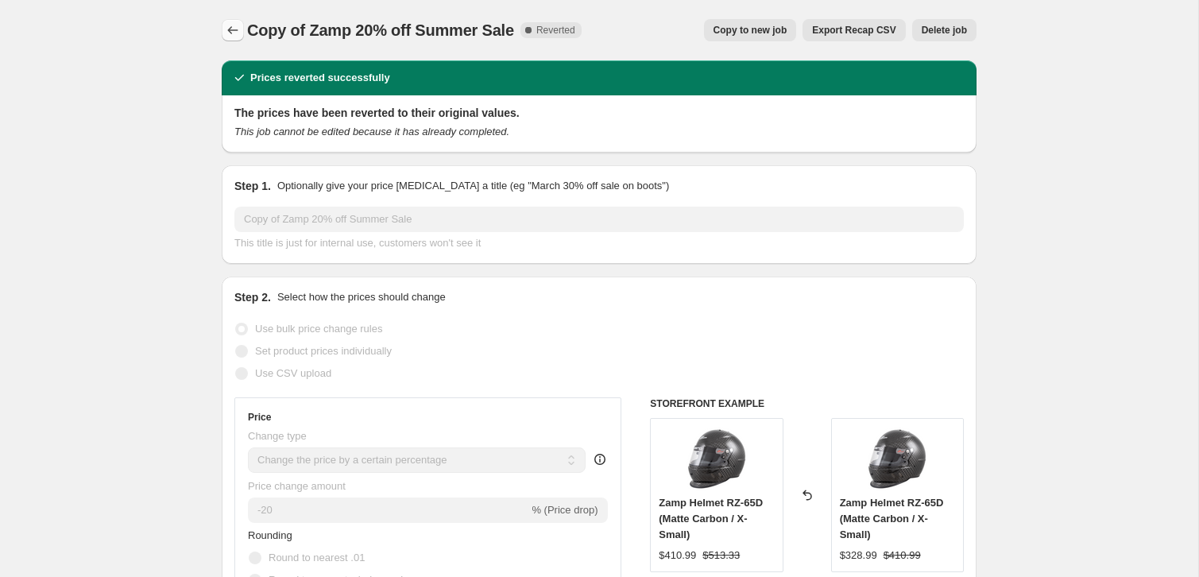
click at [236, 28] on icon "Price change jobs" at bounding box center [233, 30] width 16 height 16
